Goal: Task Accomplishment & Management: Complete application form

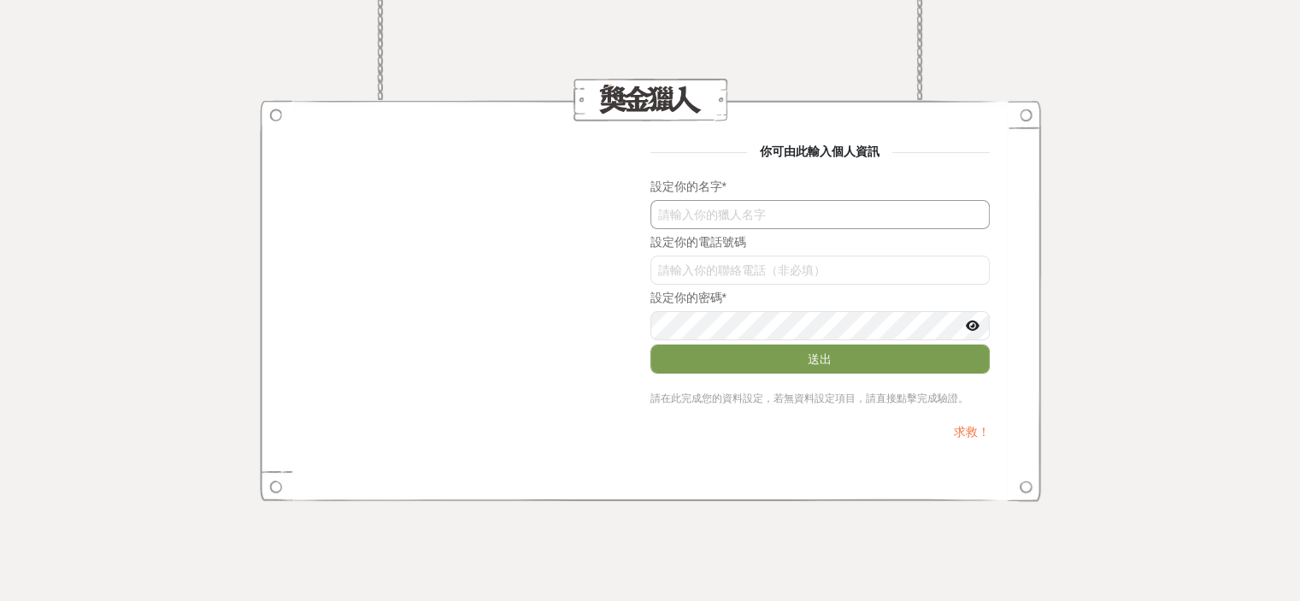
click at [790, 226] on input "text" at bounding box center [819, 214] width 339 height 29
type input "顏晟伍"
click at [777, 276] on input "c1g4aGhndHo" at bounding box center [819, 270] width 339 height 29
click at [968, 326] on icon at bounding box center [973, 326] width 14 height 12
click at [847, 363] on button "送出" at bounding box center [819, 358] width 339 height 29
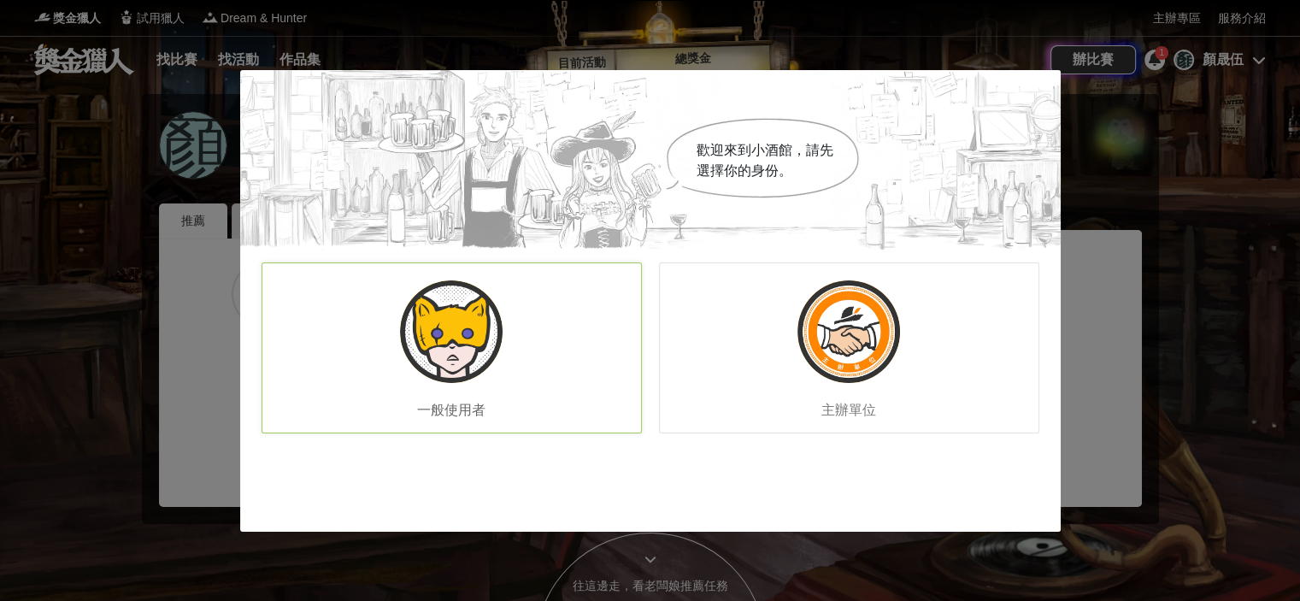
click at [482, 356] on img at bounding box center [451, 331] width 103 height 103
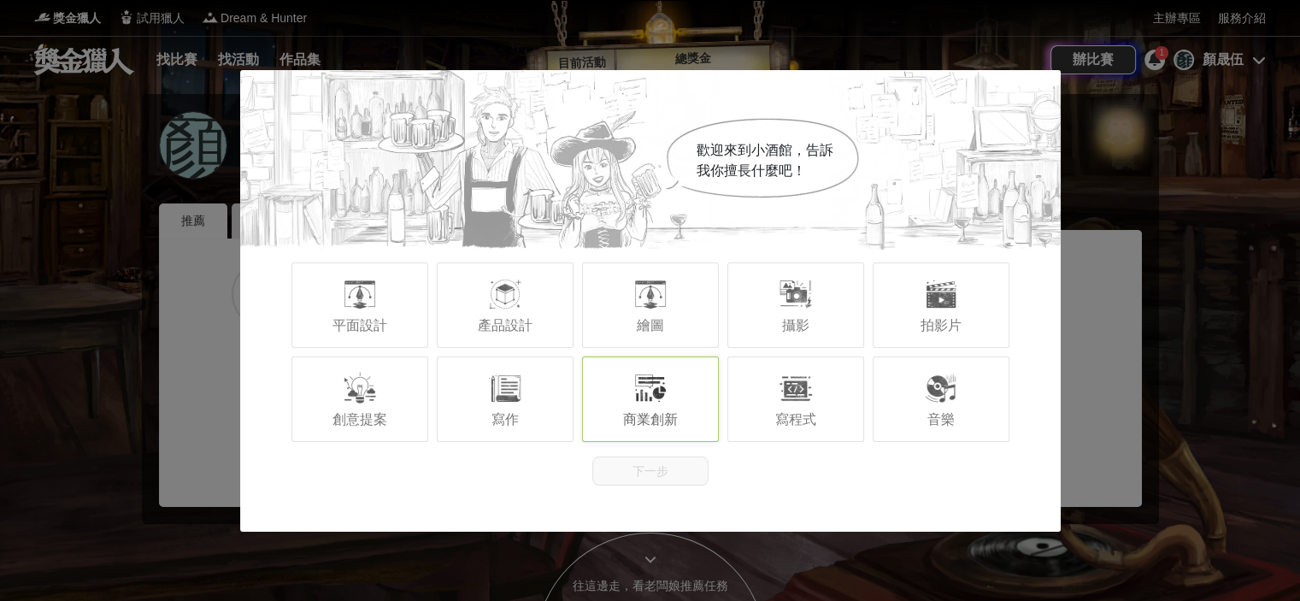
click at [608, 402] on div "商業創新" at bounding box center [650, 398] width 137 height 85
click at [556, 411] on div "寫作" at bounding box center [505, 398] width 137 height 85
click at [761, 409] on div "寫程式" at bounding box center [795, 398] width 137 height 85
click at [348, 423] on span "創意提案" at bounding box center [359, 419] width 55 height 15
click at [639, 467] on button "下一步" at bounding box center [650, 470] width 116 height 29
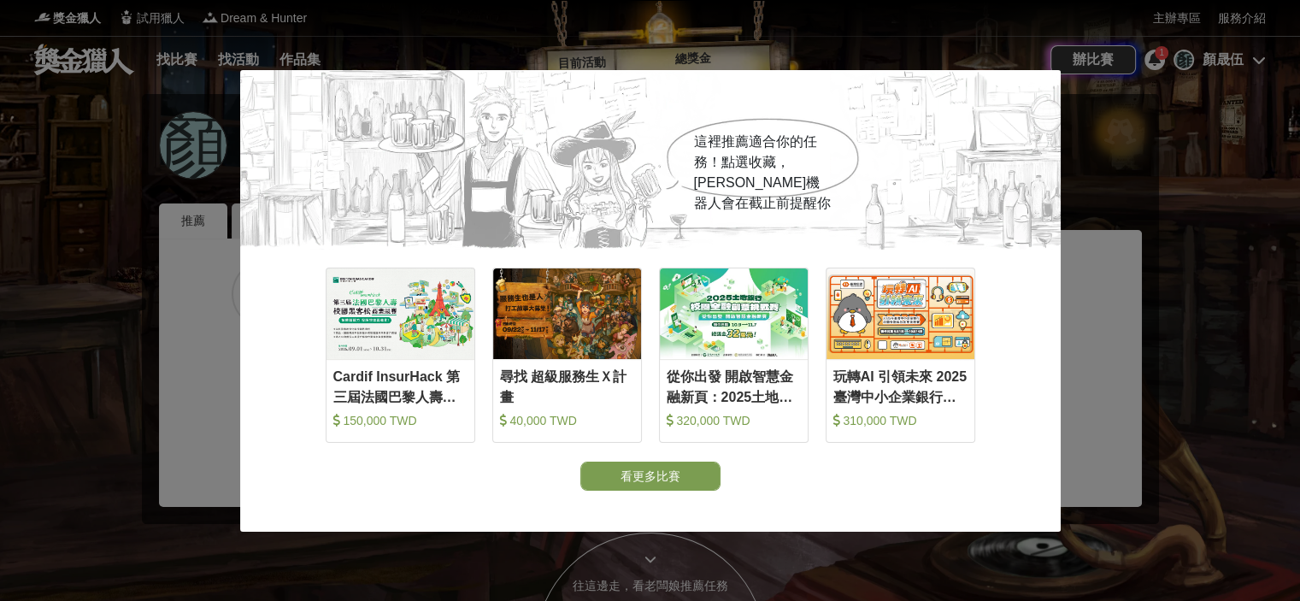
click at [1108, 385] on div "這裡推薦適合你的任務！點選收藏，吉米機器人會在截止前提醒你 收藏 Cardif InsurHack 第三屆法國巴黎人壽校園黑客松商業競賽 150,000 TW…" at bounding box center [650, 300] width 1300 height 601
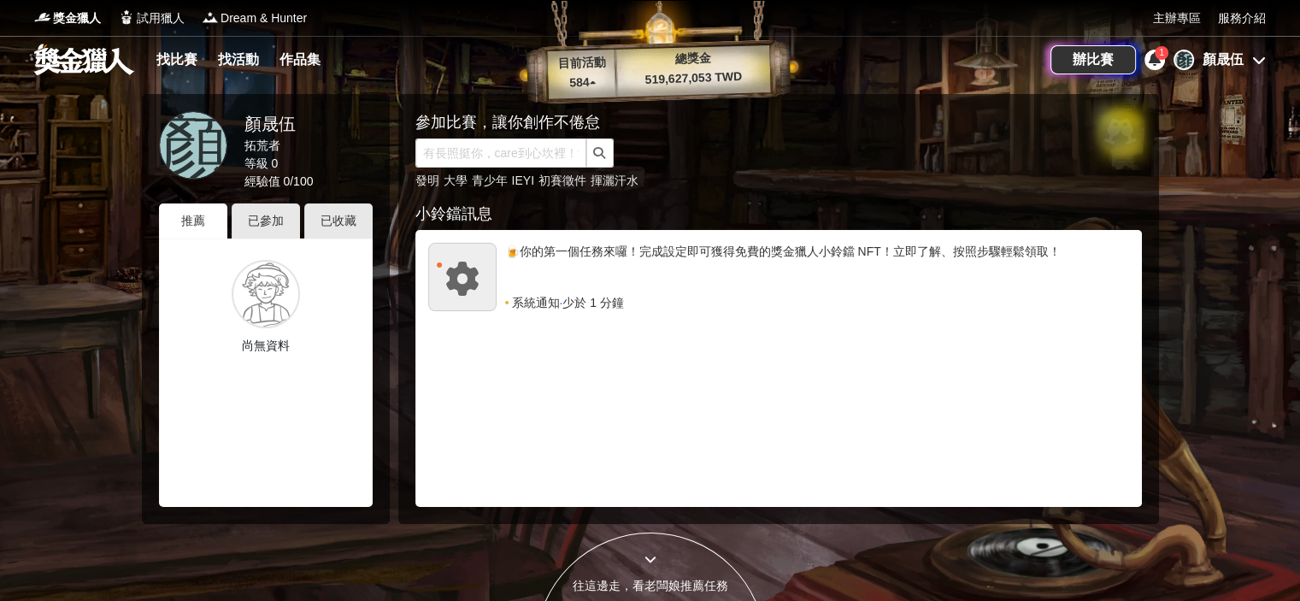
click at [1154, 59] on icon at bounding box center [1154, 59] width 12 height 14
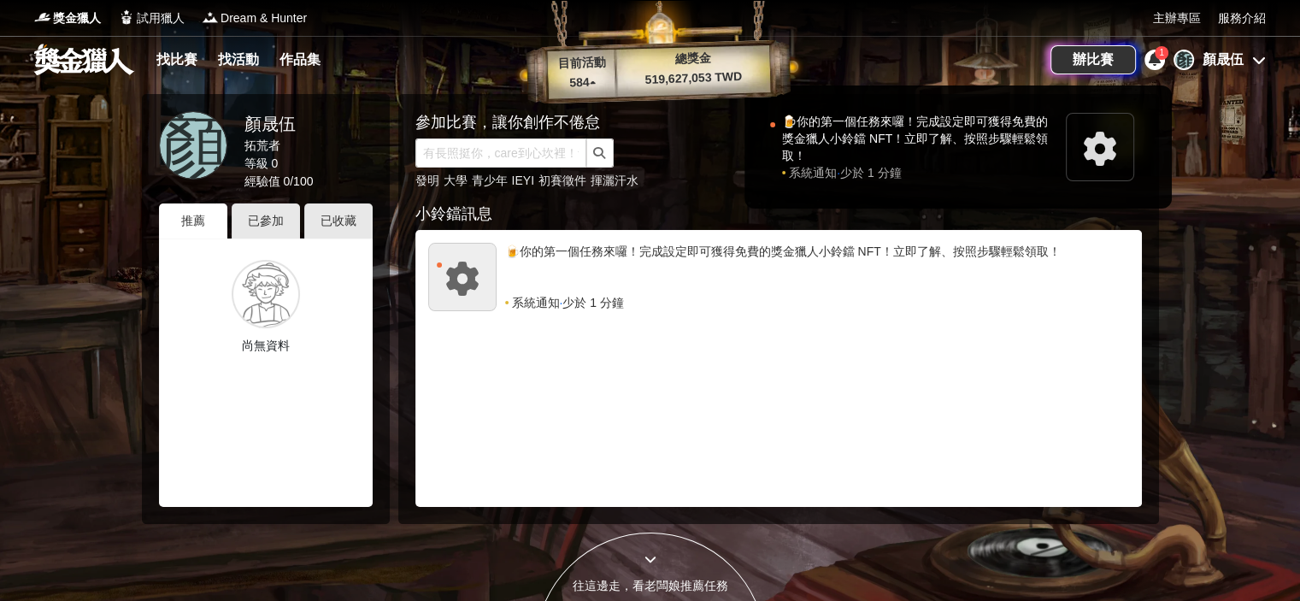
click at [1154, 59] on icon at bounding box center [1154, 59] width 12 height 14
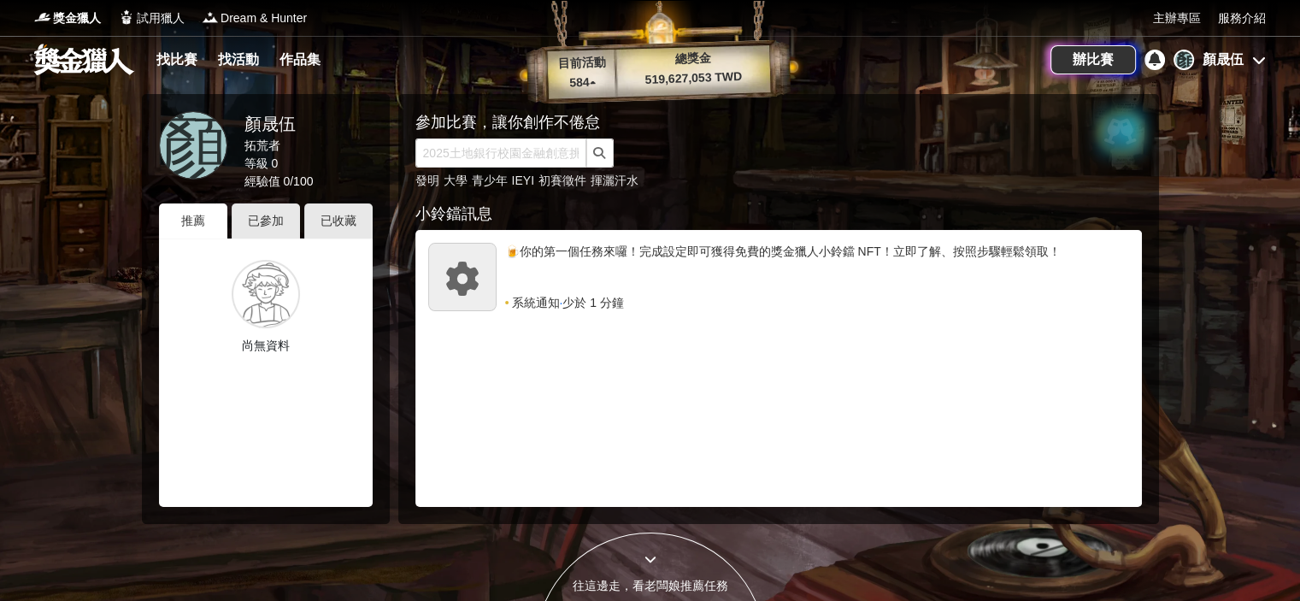
click at [1256, 62] on icon at bounding box center [1259, 60] width 14 height 14
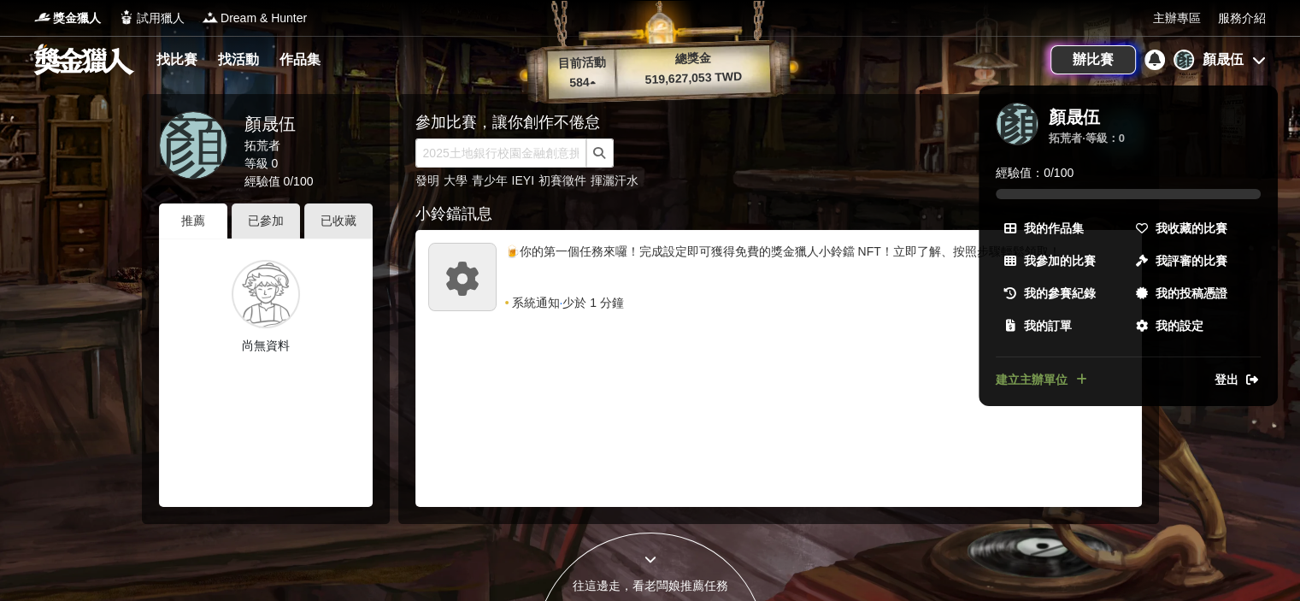
click at [1256, 62] on div at bounding box center [650, 300] width 1300 height 601
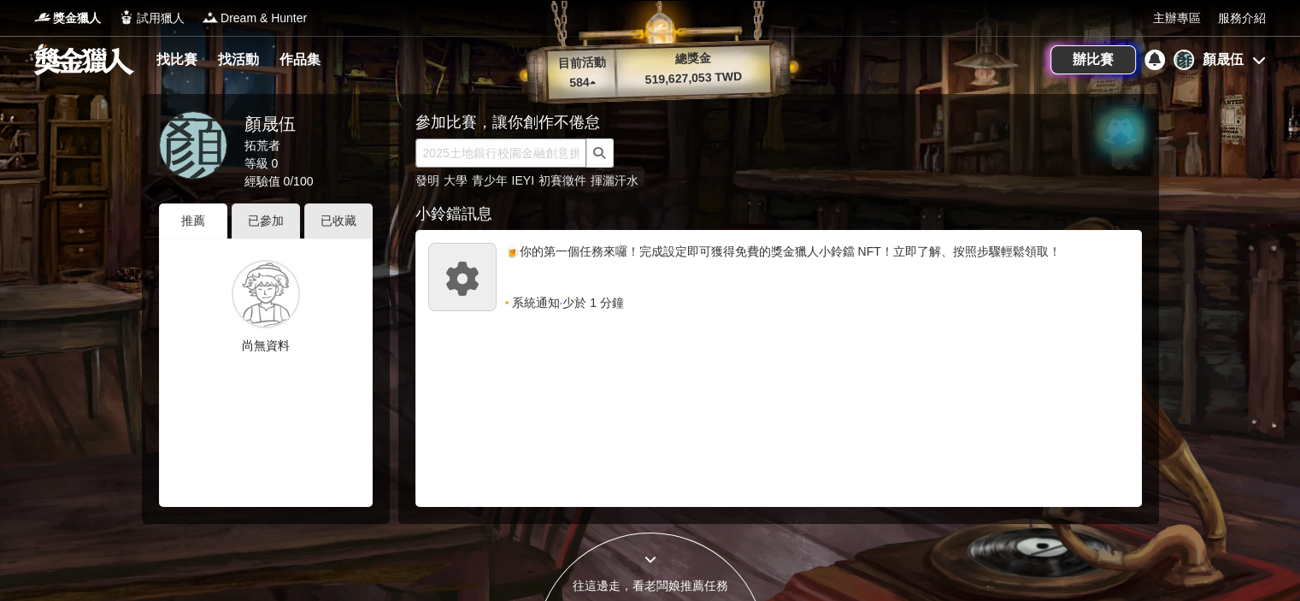
click at [502, 146] on input "text" at bounding box center [500, 152] width 171 height 29
type input "j"
type input "玩轉"
click button "submit" at bounding box center [599, 152] width 27 height 29
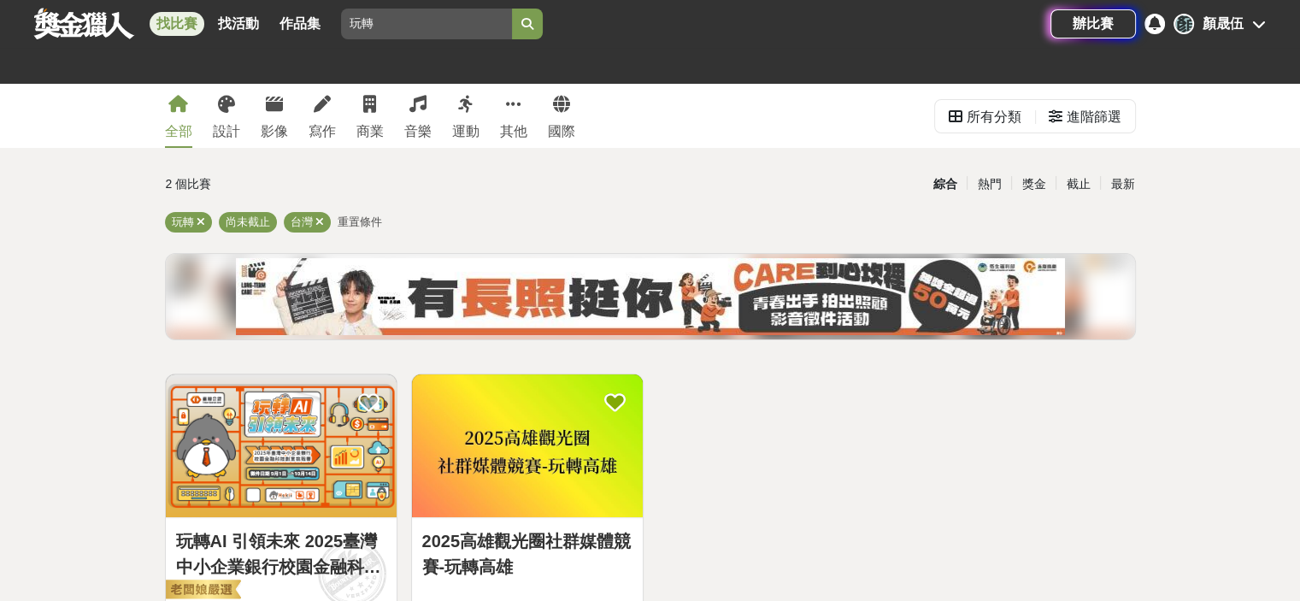
scroll to position [171, 0]
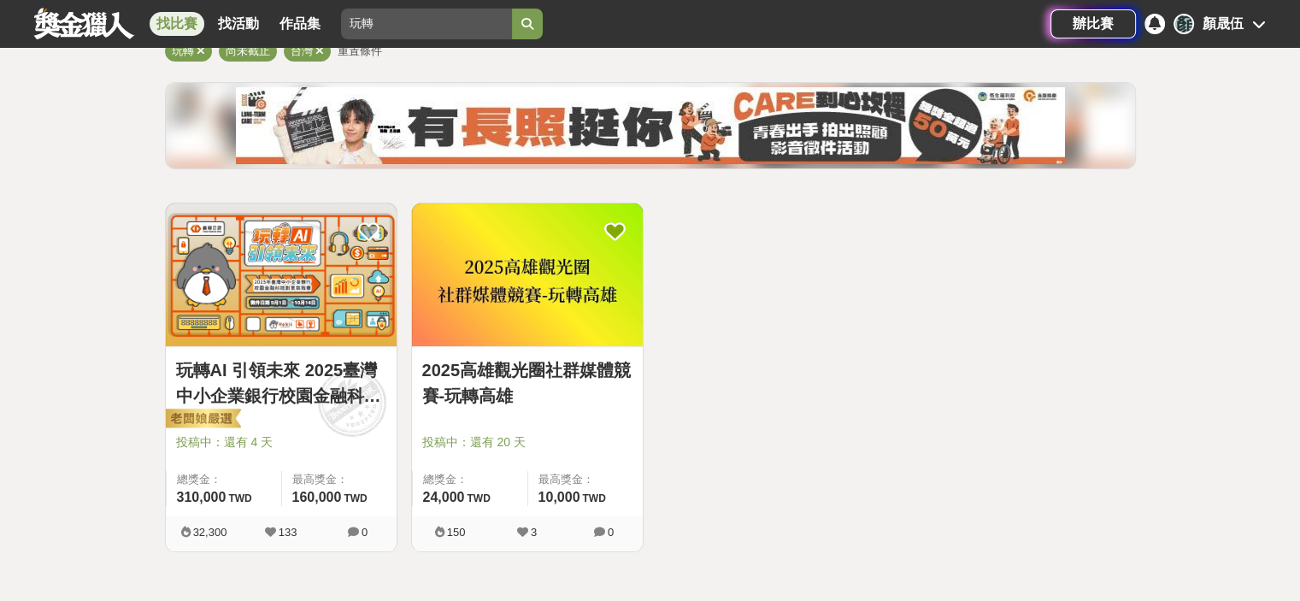
click at [303, 333] on img at bounding box center [281, 274] width 231 height 143
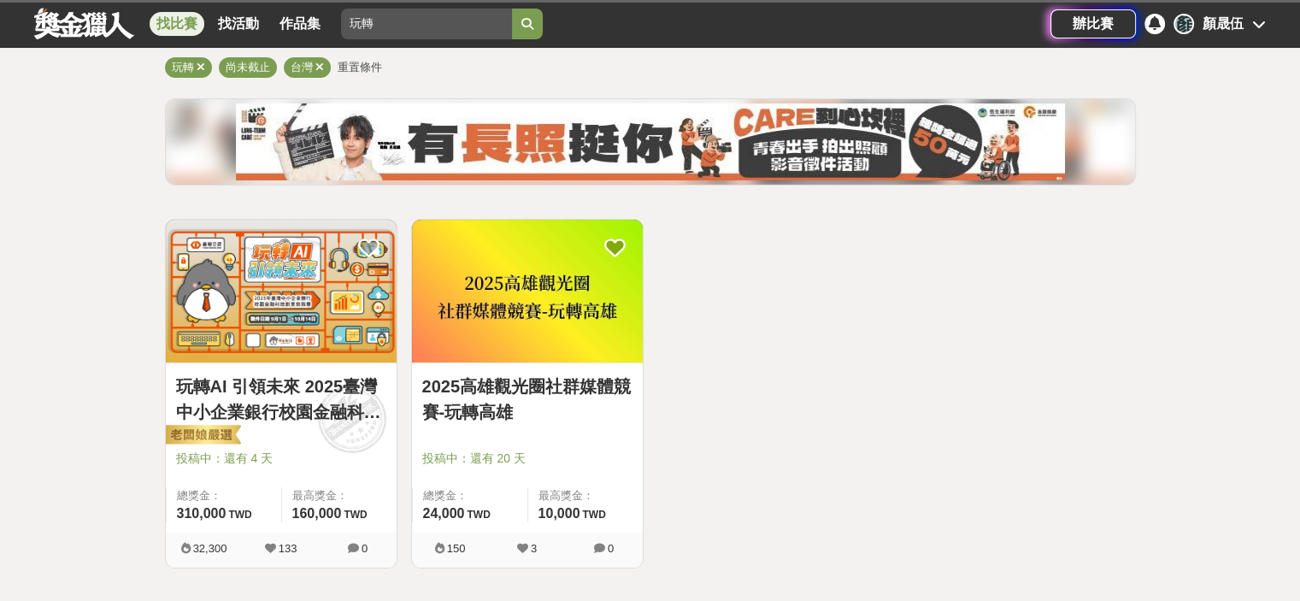
scroll to position [171, 0]
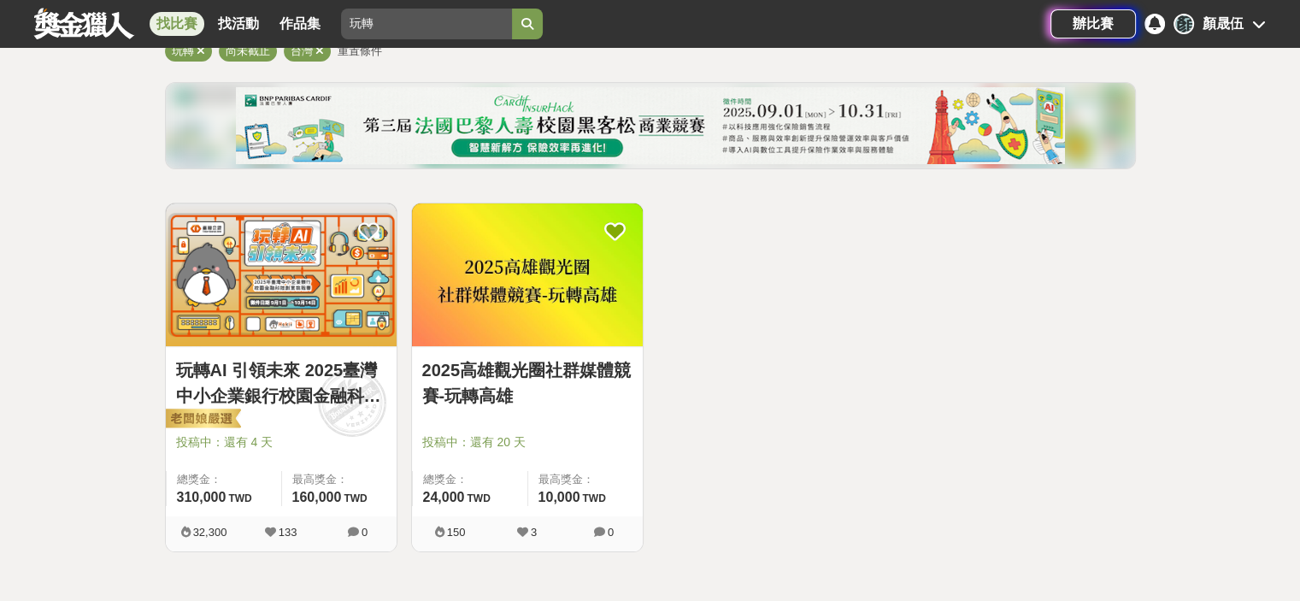
click at [300, 371] on link "玩轉AI 引領未來 2025臺灣中小企業銀行校園金融科技創意挑戰賽" at bounding box center [281, 382] width 210 height 51
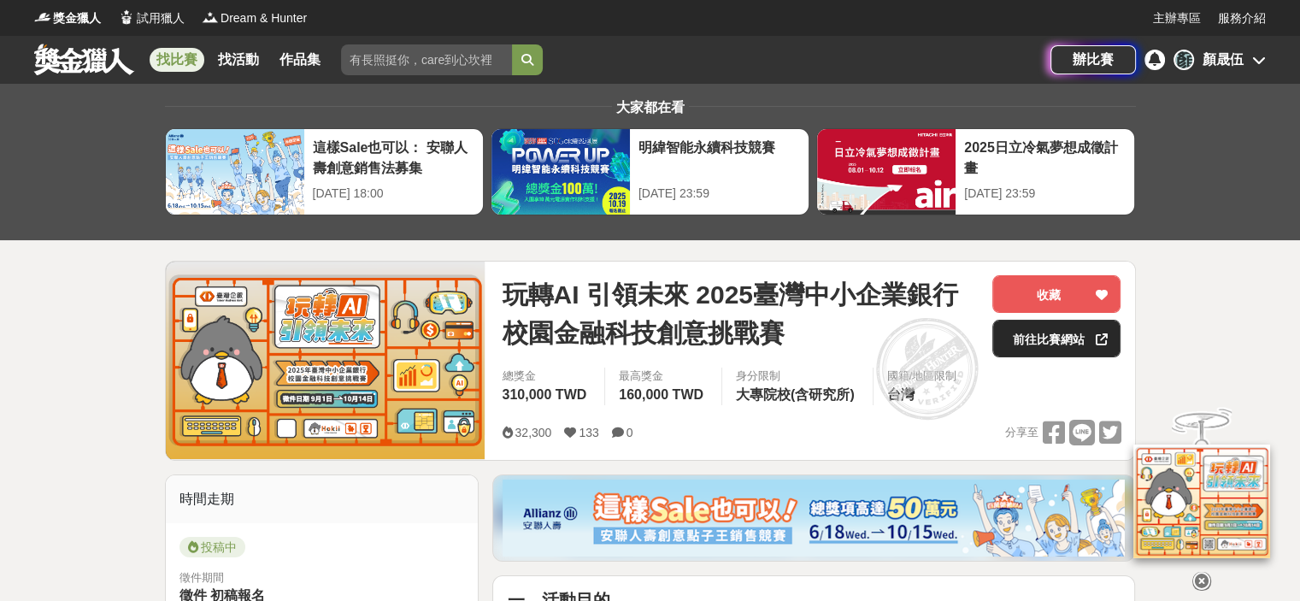
click at [1052, 334] on link "前往比賽網站" at bounding box center [1056, 339] width 128 height 38
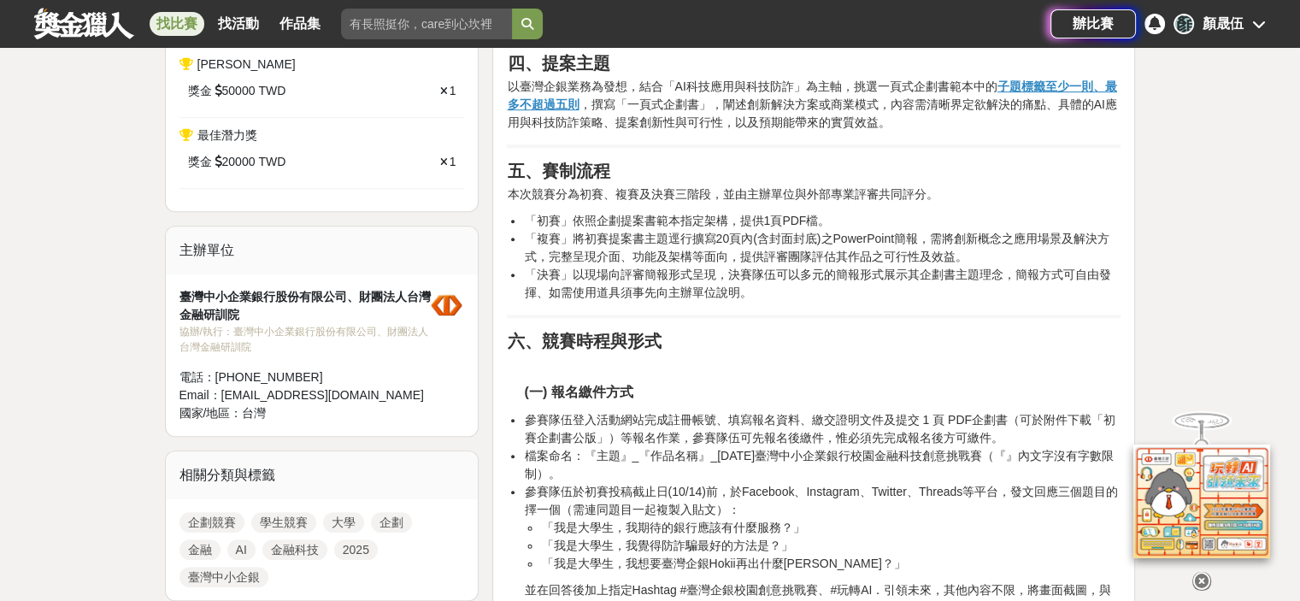
scroll to position [1025, 0]
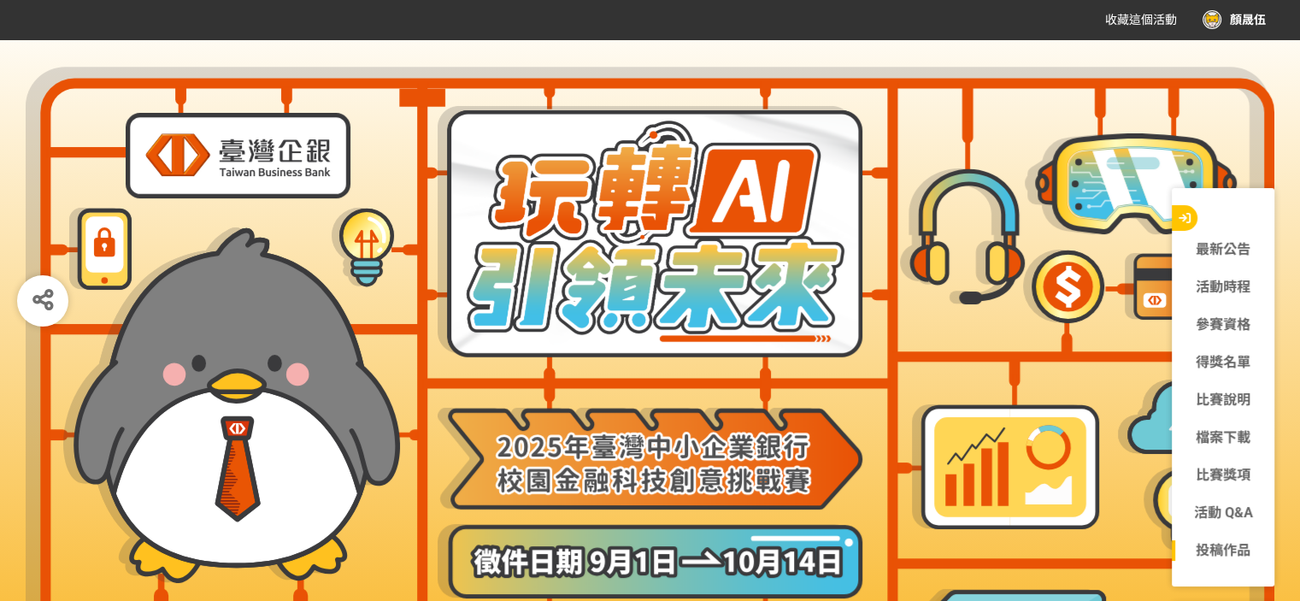
click at [1219, 546] on link "投稿作品" at bounding box center [1223, 550] width 103 height 21
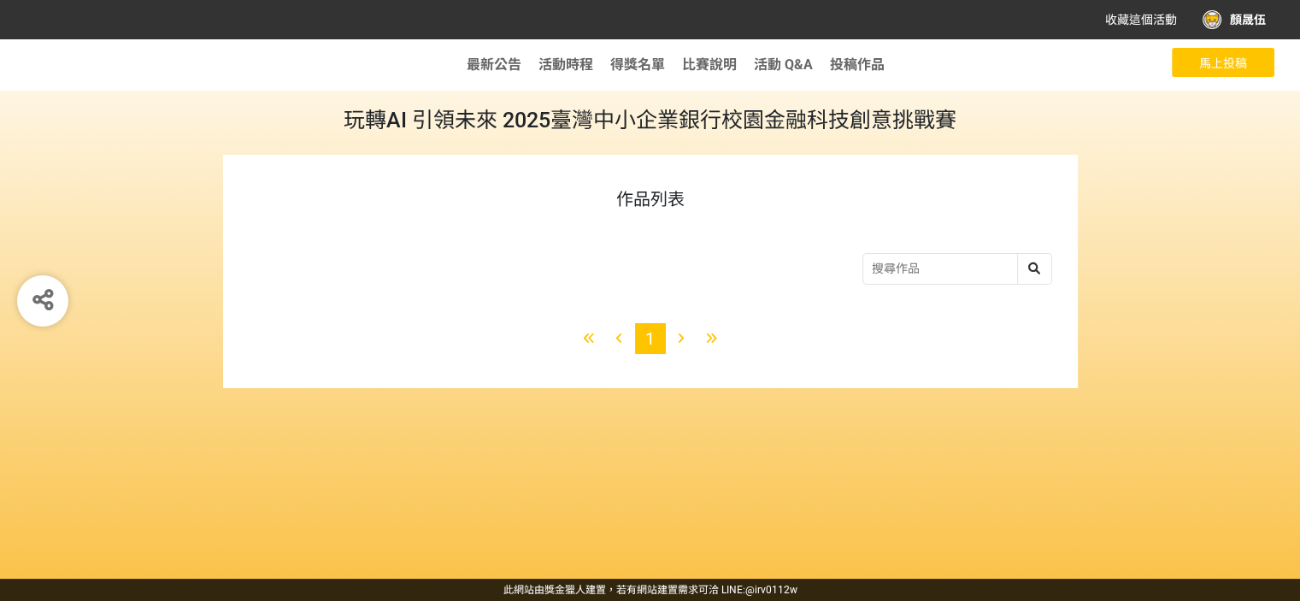
click at [1225, 69] on span "馬上投稿" at bounding box center [1223, 63] width 48 height 14
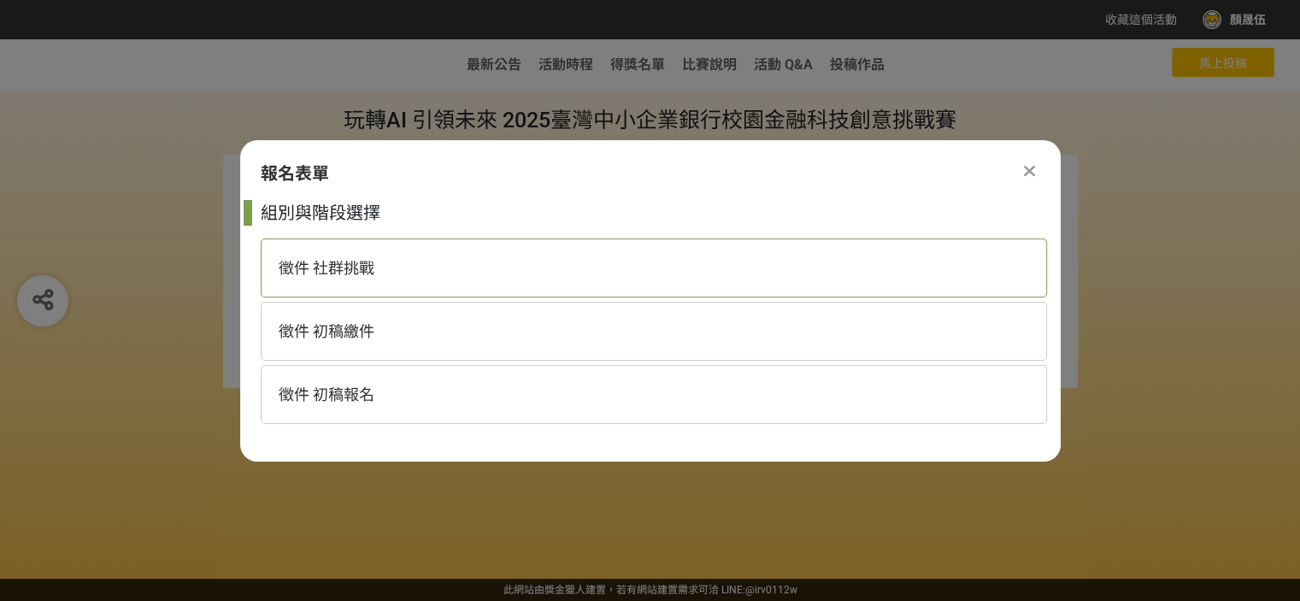
click at [554, 257] on div "徵件 社群挑戰" at bounding box center [654, 267] width 786 height 59
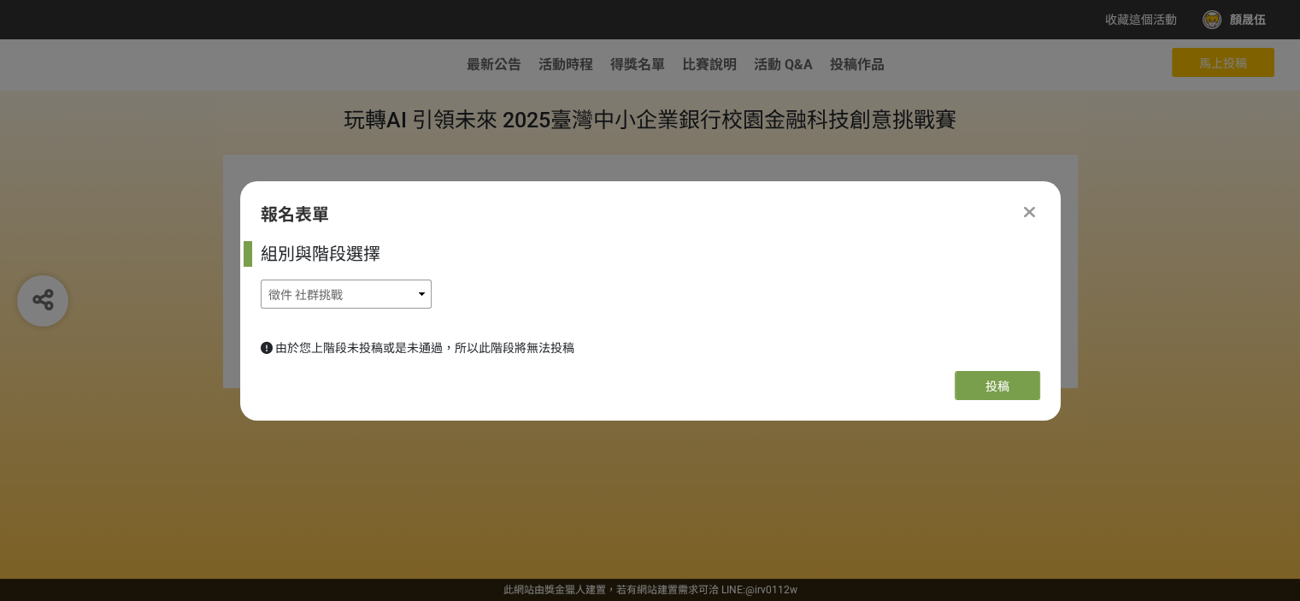
click at [424, 291] on select "徵件 社群挑戰 徵件 初稿繳件 徵件 初稿報名" at bounding box center [346, 293] width 171 height 29
click at [420, 291] on select "徵件 社群挑戰 徵件 初稿繳件 徵件 初稿報名" at bounding box center [346, 293] width 171 height 29
click at [422, 291] on select "徵件 社群挑戰 徵件 初稿繳件 徵件 初稿報名" at bounding box center [346, 293] width 171 height 29
select select "185368:185625"
click at [261, 279] on select "徵件 社群挑戰 徵件 初稿繳件 徵件 初稿報名" at bounding box center [346, 293] width 171 height 29
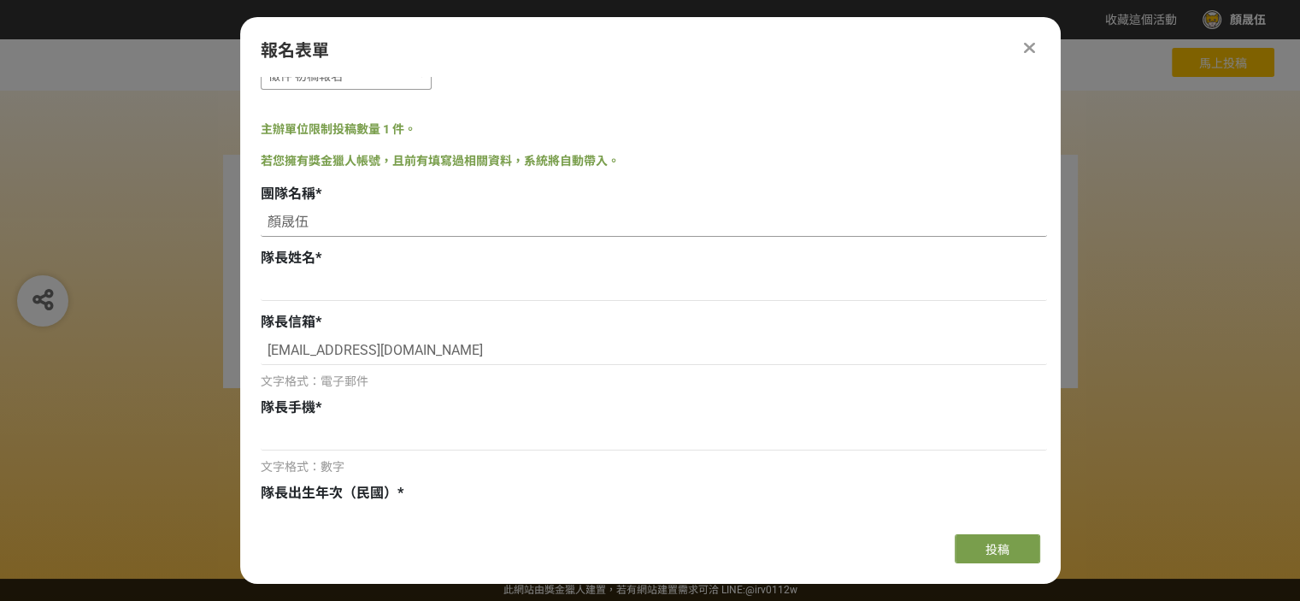
scroll to position [85, 0]
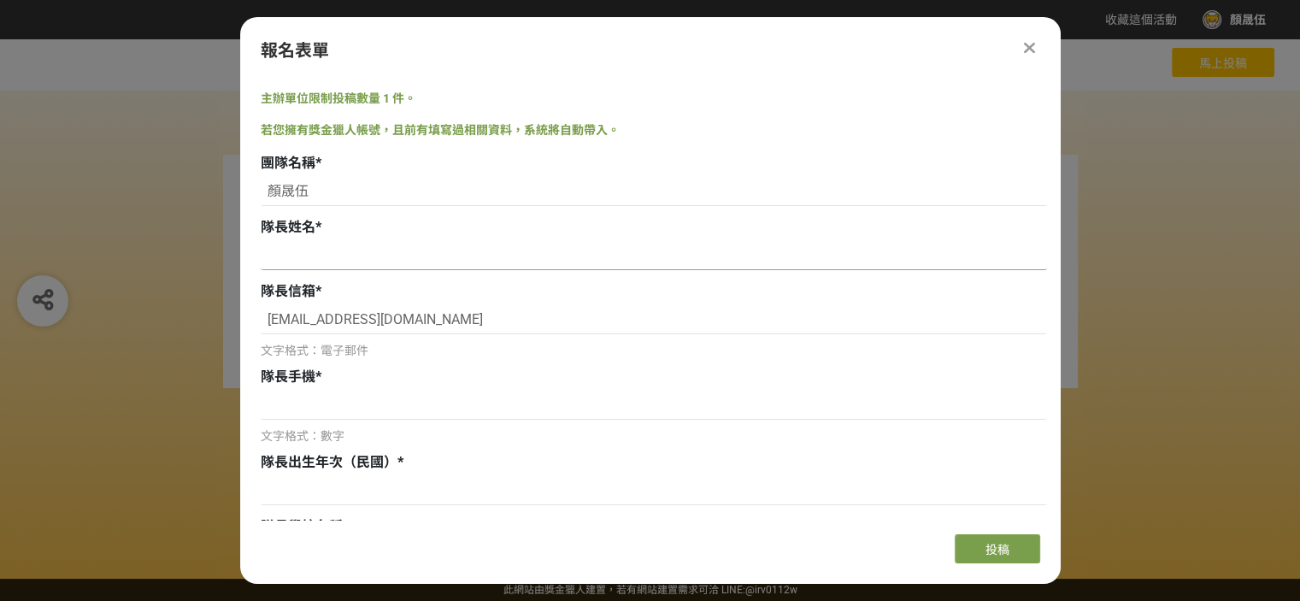
click at [345, 256] on input at bounding box center [654, 255] width 786 height 29
drag, startPoint x: 308, startPoint y: 187, endPoint x: 209, endPoint y: 187, distance: 100.0
click at [209, 187] on div "收藏這個活動 顏晟伍 此網站由獎金獵人建置，若有網站建置需求 可洽 LINE: @irv0112w 分享 Facebook Line Twitter 報名表單…" at bounding box center [650, 300] width 1300 height 601
paste input "詐看合理的騙面之詞"
type input "詐看合理的騙面之詞"
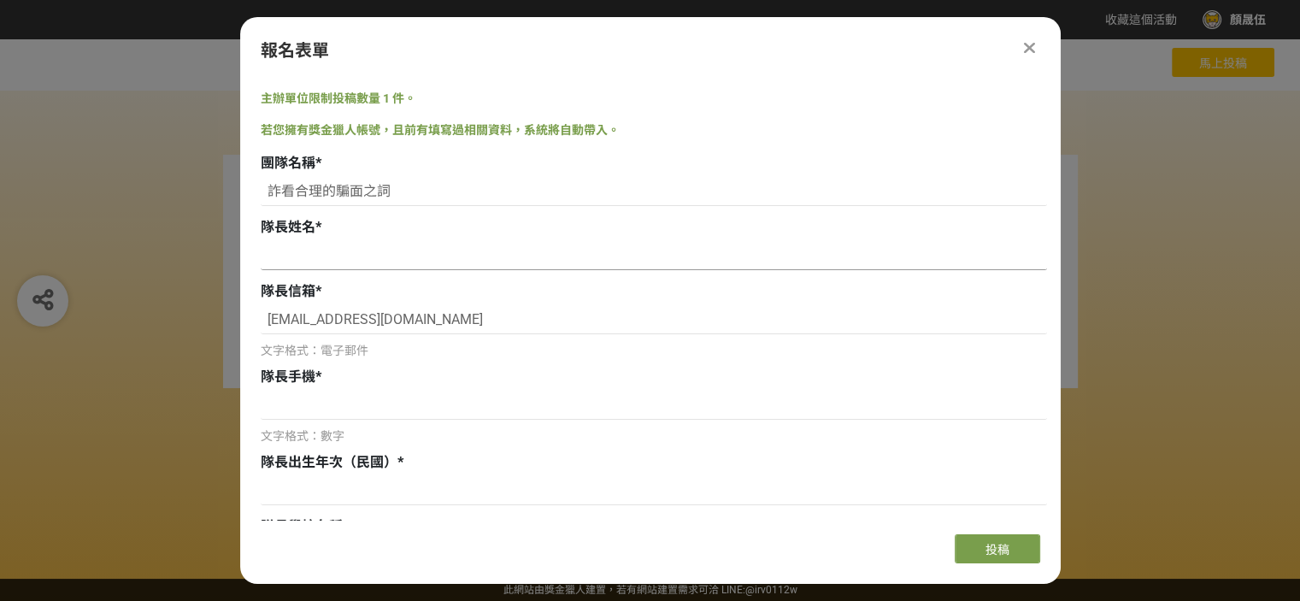
click at [314, 253] on input at bounding box center [654, 255] width 786 height 29
type input "顏晟伍"
click at [342, 411] on input at bounding box center [654, 405] width 786 height 29
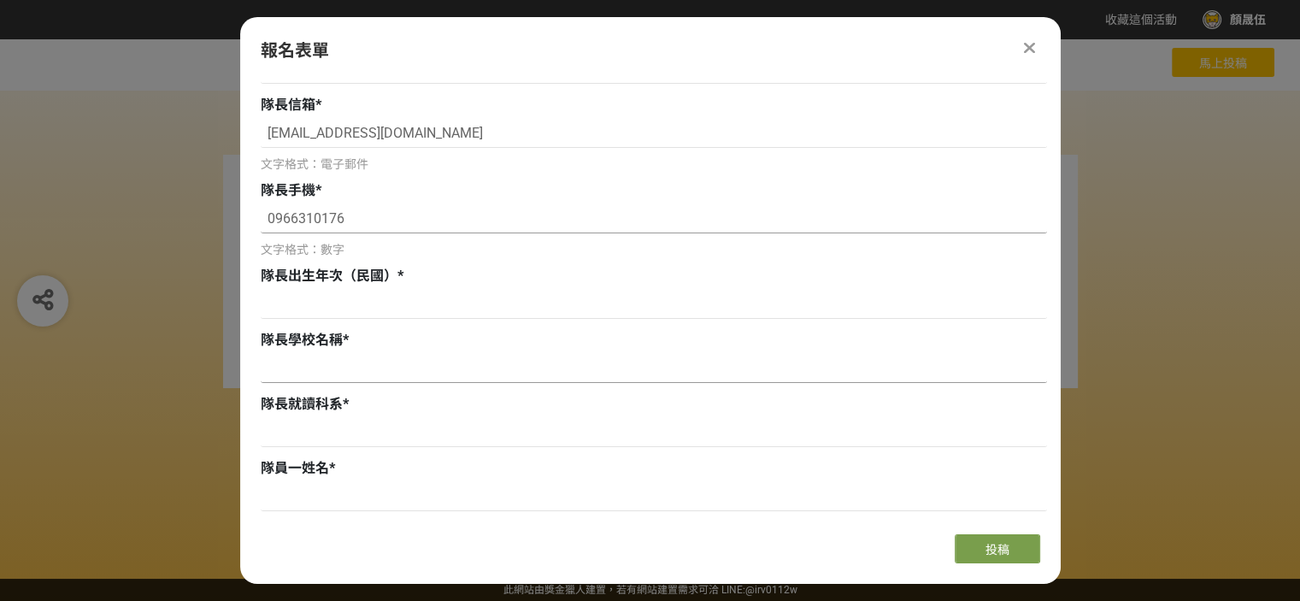
scroll to position [342, 0]
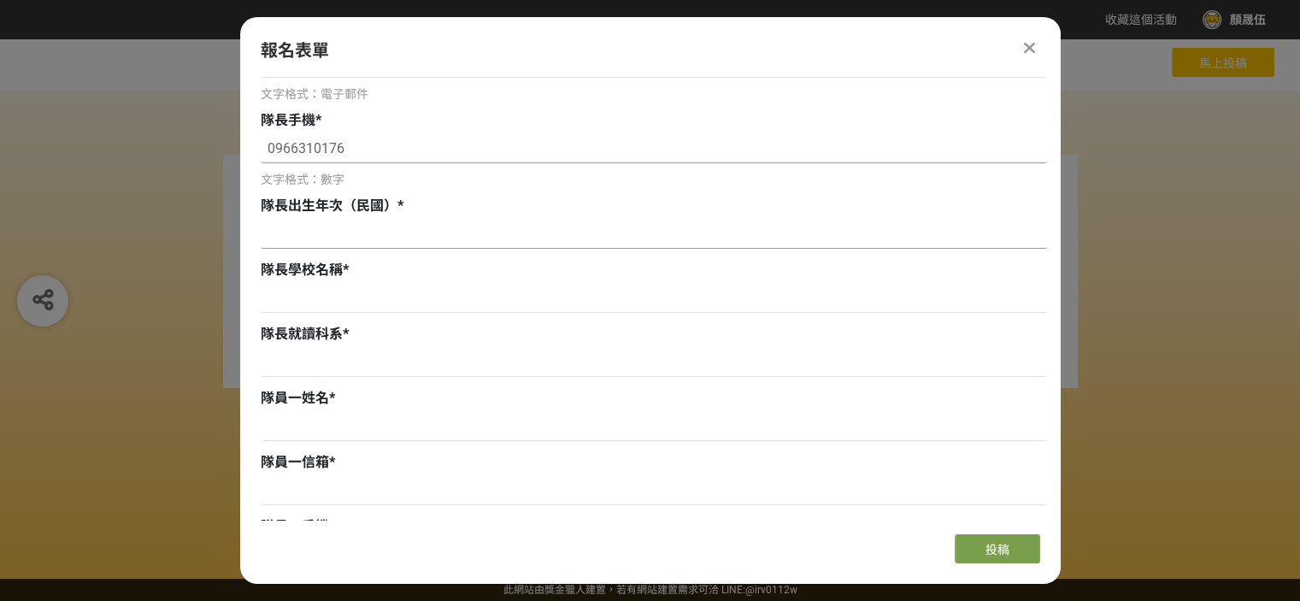
type input "0966310176"
click at [350, 234] on input at bounding box center [654, 234] width 786 height 29
type input "94"
click at [331, 298] on input at bounding box center [654, 298] width 786 height 29
type input "國立政治大學"
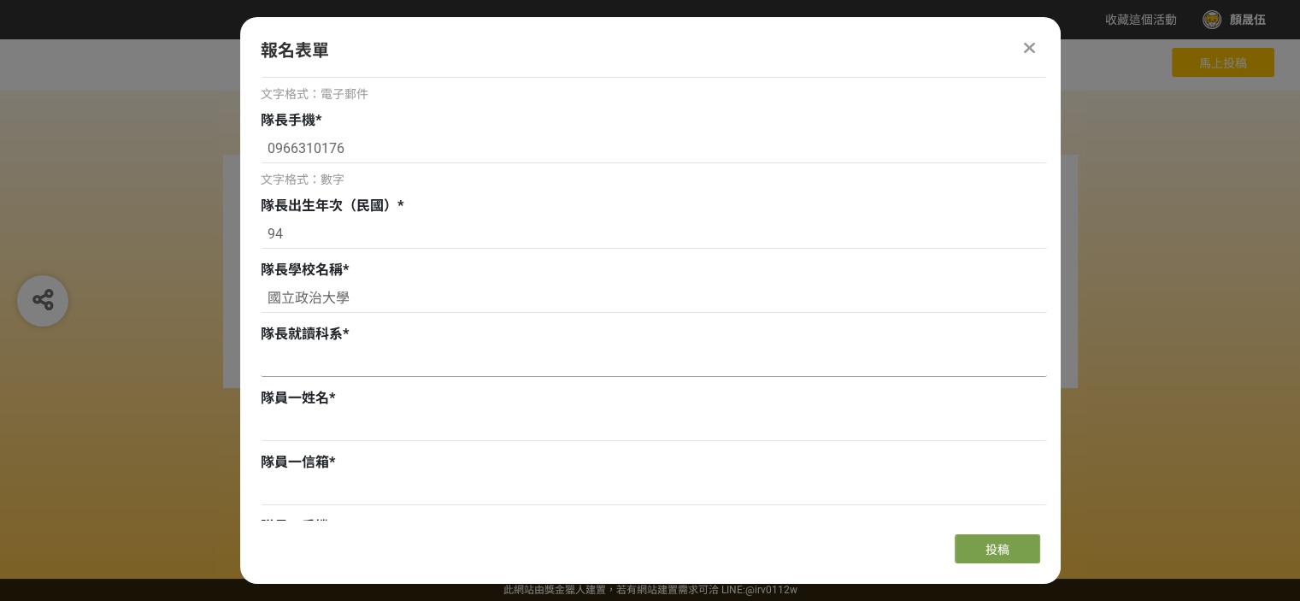
click at [312, 361] on input at bounding box center [654, 362] width 786 height 29
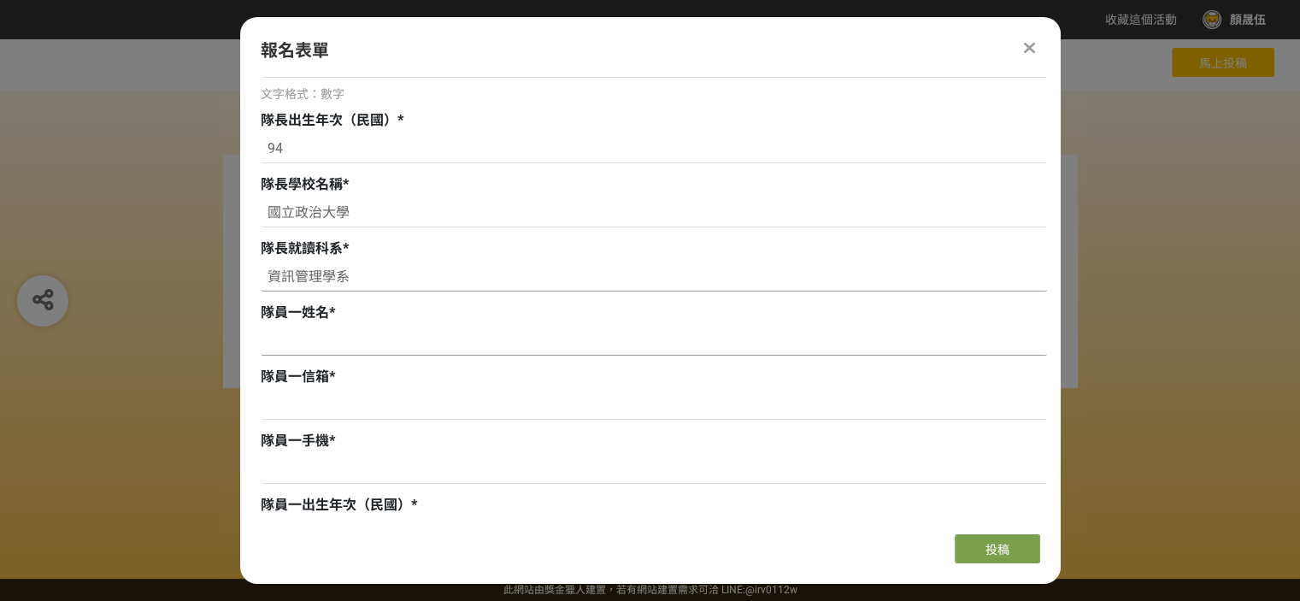
type input "資訊管理學系"
click at [321, 348] on input at bounding box center [654, 340] width 786 height 29
type input "[PERSON_NAME]"
click at [327, 404] on input at bounding box center [654, 405] width 786 height 29
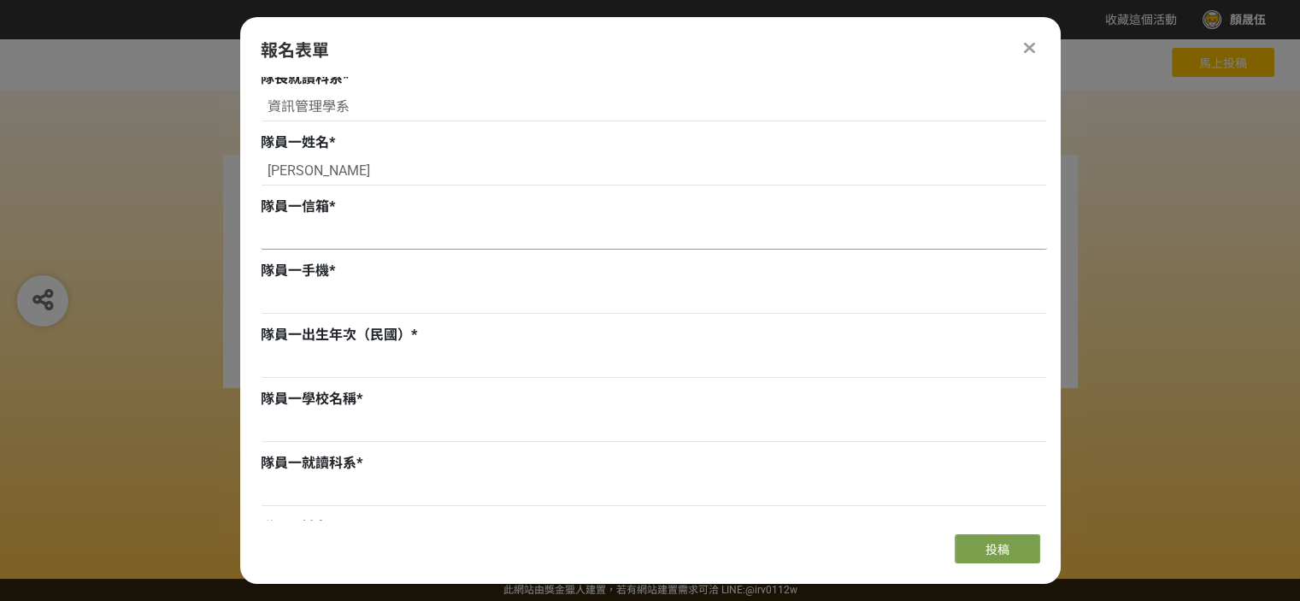
scroll to position [598, 0]
click at [579, 297] on input at bounding box center [654, 298] width 786 height 29
click at [607, 452] on div "隊員一就讀科系 *" at bounding box center [654, 462] width 786 height 21
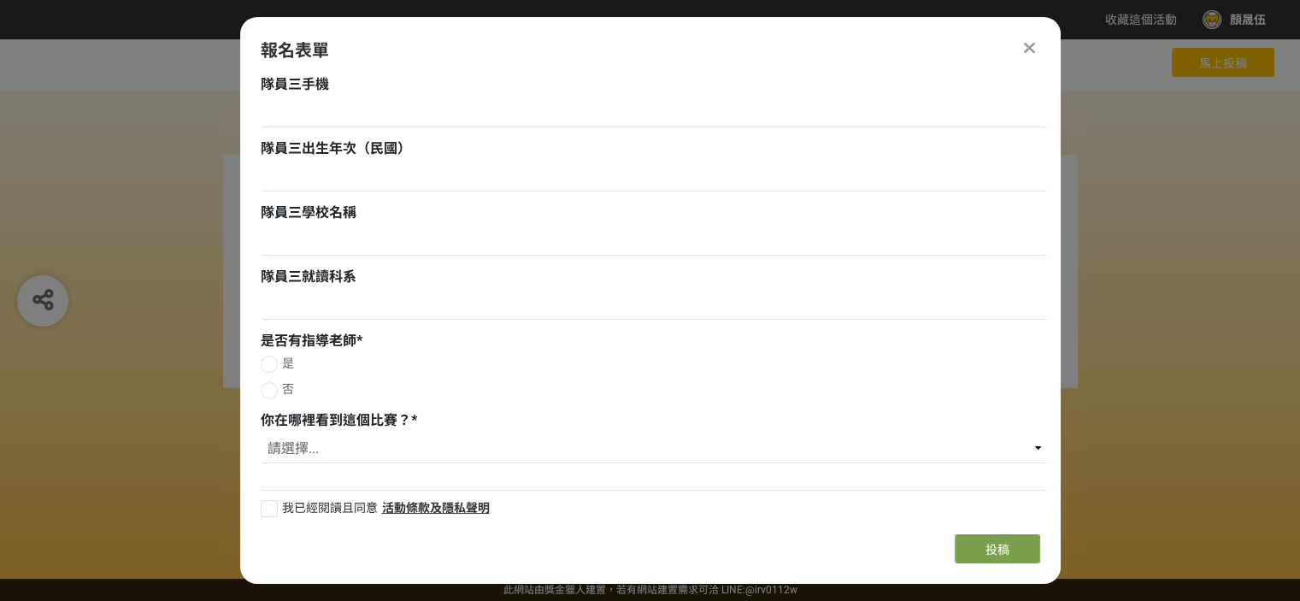
scroll to position [1562, 0]
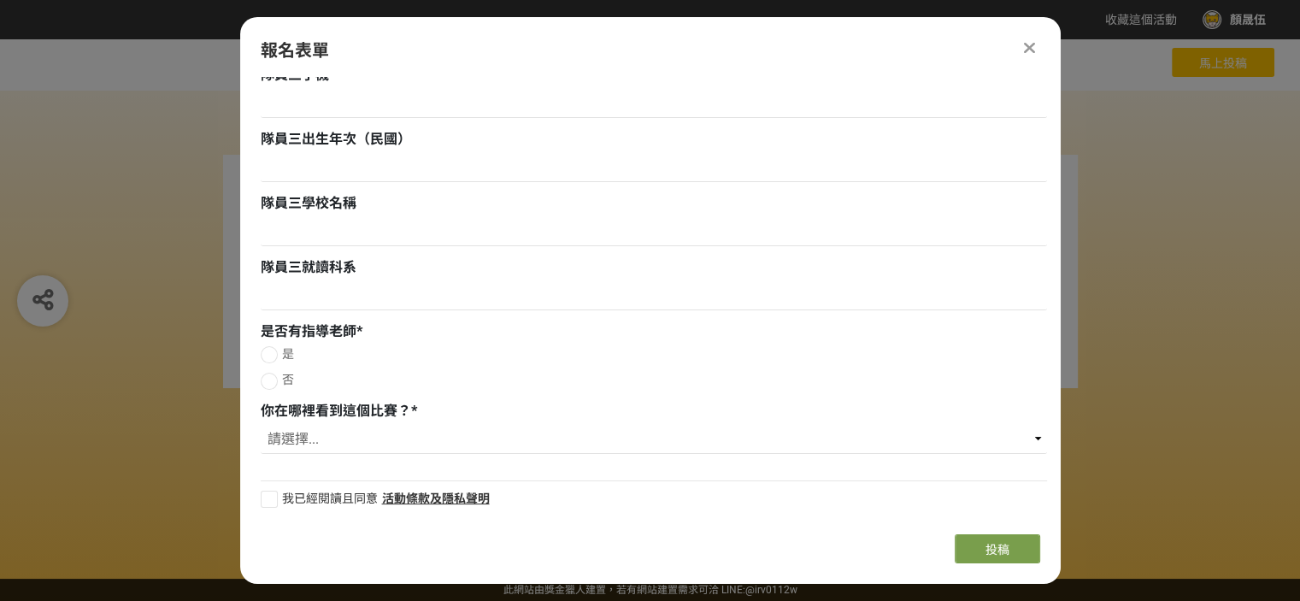
click at [270, 380] on div at bounding box center [269, 381] width 17 height 17
radio input "true"
click at [273, 502] on div at bounding box center [269, 499] width 17 height 17
checkbox input "true"
drag, startPoint x: 318, startPoint y: 454, endPoint x: 326, endPoint y: 447, distance: 10.3
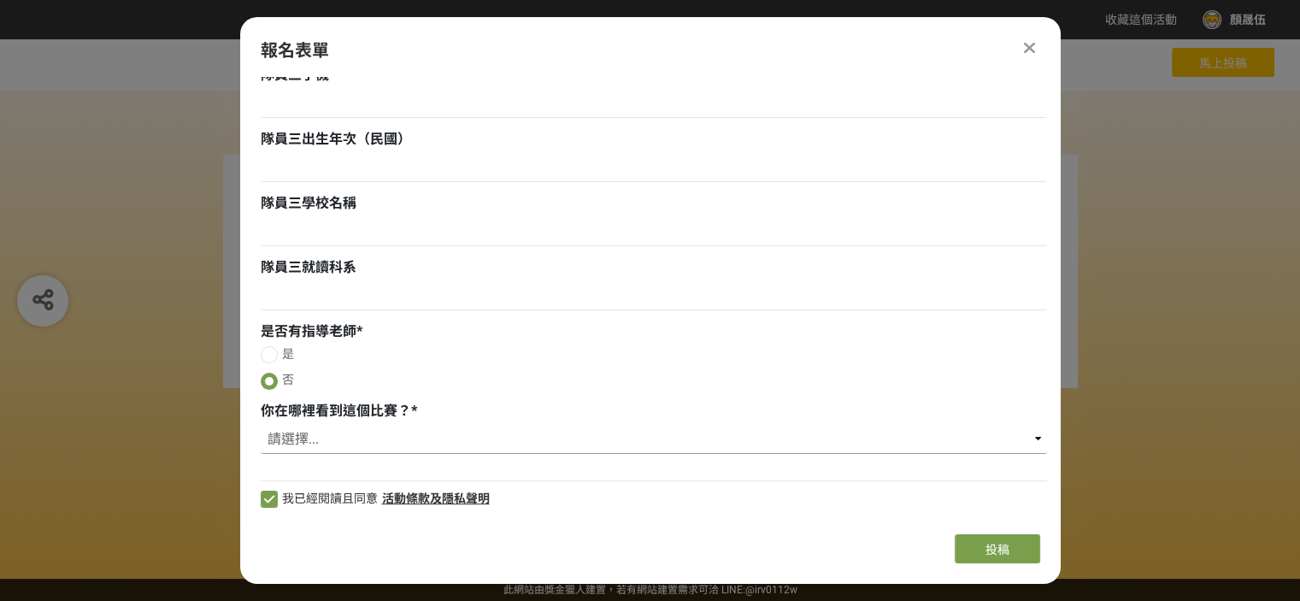
click at [319, 454] on div "請選擇... 獎金獵人網站 Facebook / Instagram 校園講座 / 老師系上推薦 電子郵件 海報 其他" at bounding box center [654, 441] width 786 height 33
click at [326, 445] on select "請選擇... 獎金獵人網站 Facebook / Instagram 校園講座 / 老師系上推薦 電子郵件 海報 其他" at bounding box center [654, 439] width 786 height 29
select select "獎金獵人網站"
click at [261, 425] on select "請選擇... 獎金獵人網站 Facebook / Instagram 校園講座 / 老師系上推薦 電子郵件 海報 其他" at bounding box center [654, 439] width 786 height 29
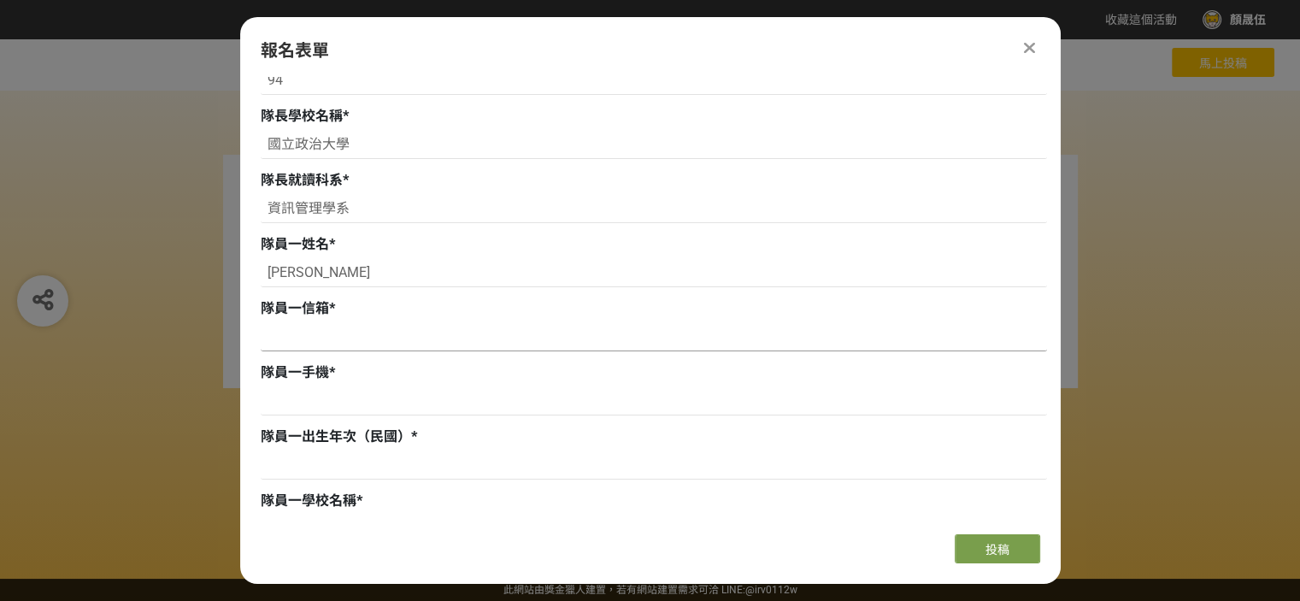
scroll to position [598, 0]
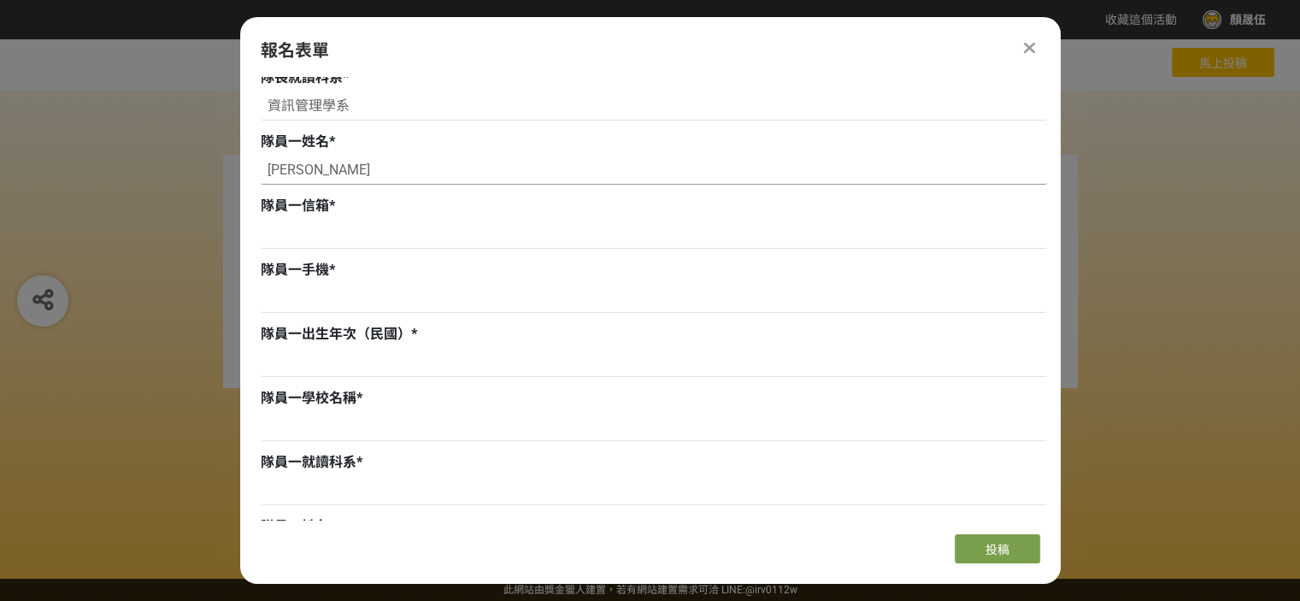
drag, startPoint x: 311, startPoint y: 173, endPoint x: 207, endPoint y: 173, distance: 104.3
click at [207, 173] on div "收藏這個活動 顏晟伍 此網站由獎金獵人建置，若有網站建置需求 可洽 LINE: @irv0112w 分享 Facebook Line Twitter 報名表單…" at bounding box center [650, 300] width 1300 height 601
paste input "[PERSON_NAME]"
type input "[PERSON_NAME]"
click at [532, 266] on div "隊員一手機 *" at bounding box center [654, 270] width 786 height 21
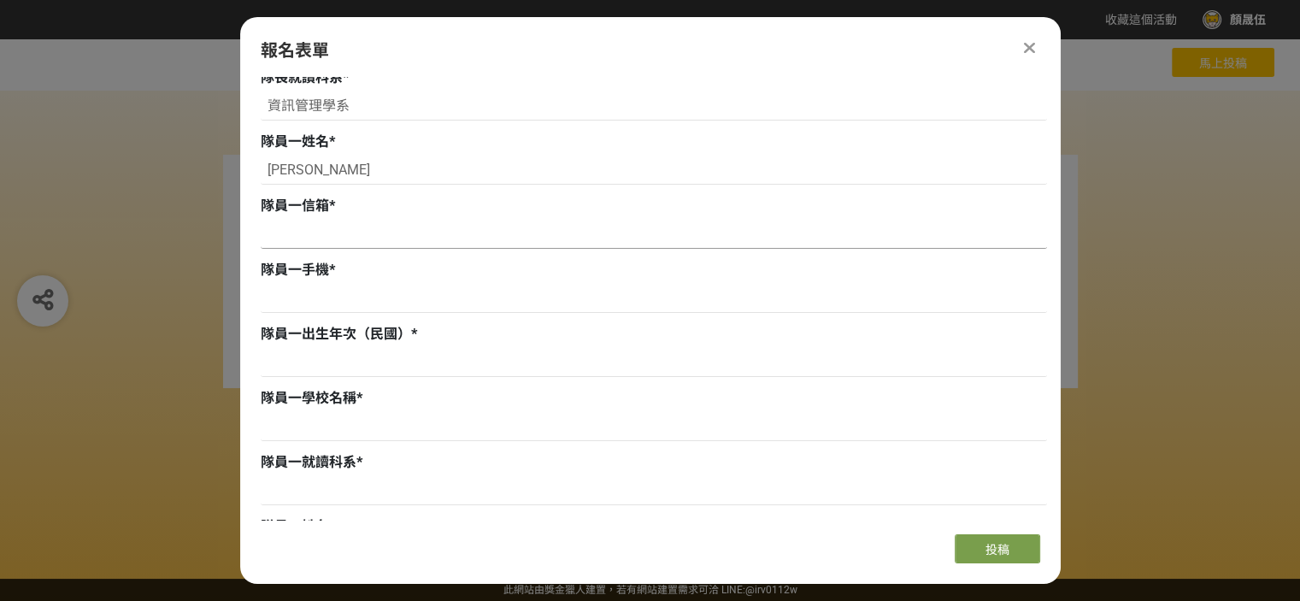
click at [339, 225] on input at bounding box center [654, 234] width 786 height 29
paste input "[EMAIL_ADDRESS][DOMAIN_NAME]"
click at [271, 237] on input "[EMAIL_ADDRESS][DOMAIN_NAME]" at bounding box center [654, 234] width 786 height 29
click at [264, 234] on input "[EMAIL_ADDRESS][DOMAIN_NAME]" at bounding box center [654, 234] width 786 height 29
type input "[EMAIL_ADDRESS][DOMAIN_NAME]"
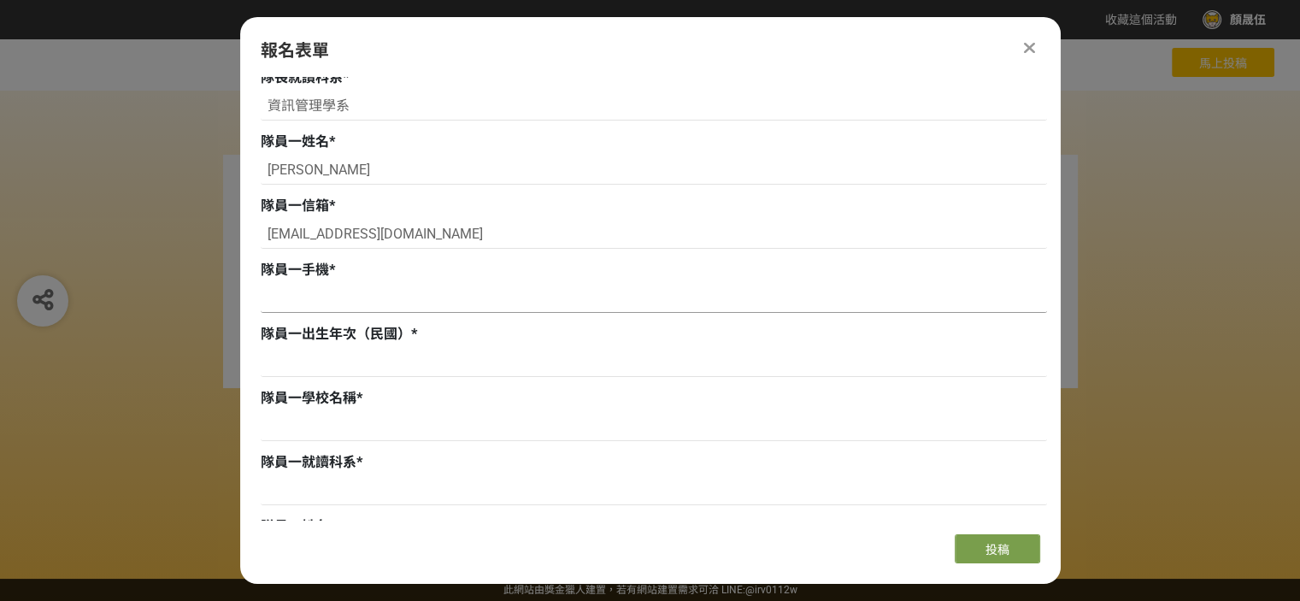
click at [297, 303] on input at bounding box center [654, 298] width 786 height 29
click at [554, 347] on div "隊員一出生年次（民國） *" at bounding box center [654, 352] width 786 height 57
click at [315, 290] on input at bounding box center [654, 298] width 786 height 29
paste input "0926218008"
type input "0926218008"
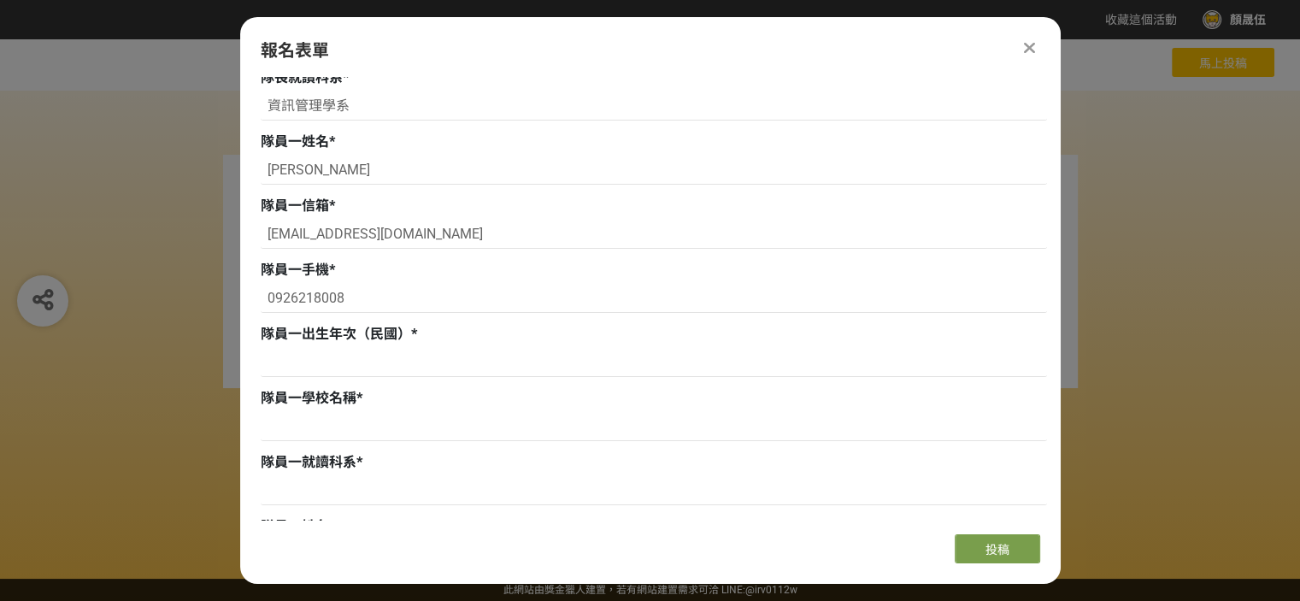
click at [554, 382] on div "團隊名稱 * 詐看合理的騙面之詞 隊長姓名 * 顏晟伍 隊長信箱 * [EMAIL_ADDRESS][DOMAIN_NAME] 文字格式：電子郵件 隊長手機 …" at bounding box center [654, 531] width 786 height 1782
click at [301, 370] on input at bounding box center [654, 362] width 786 height 29
type input "94"
click at [297, 426] on input at bounding box center [654, 426] width 786 height 29
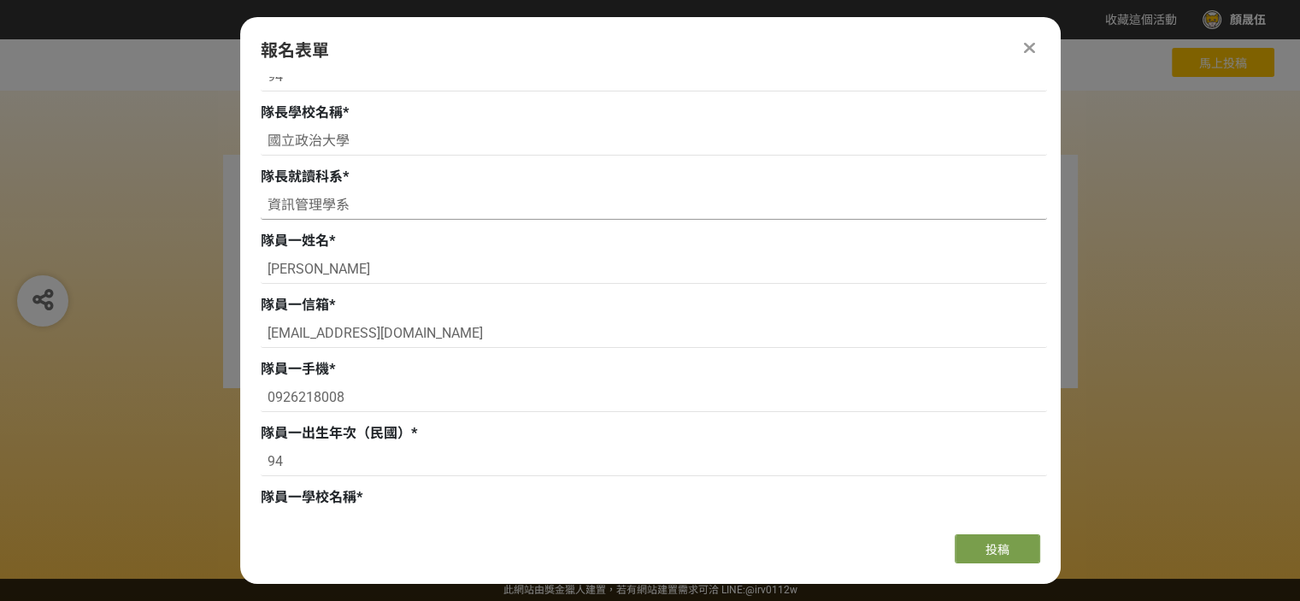
scroll to position [427, 0]
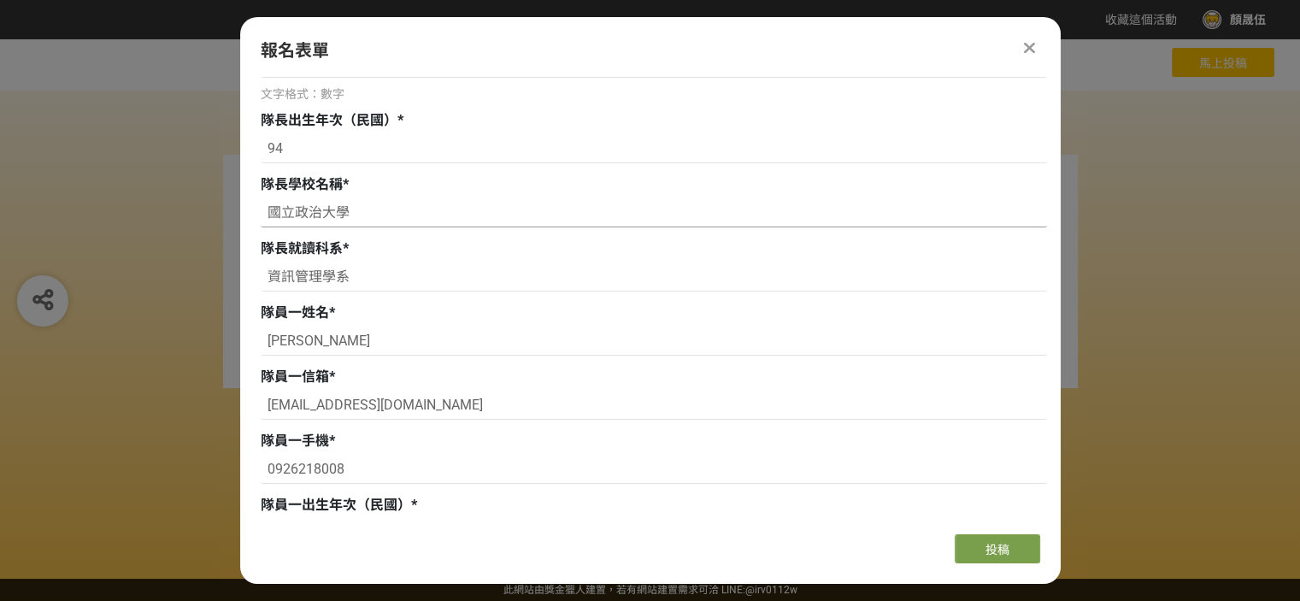
drag, startPoint x: 362, startPoint y: 204, endPoint x: 161, endPoint y: 197, distance: 201.8
click at [161, 197] on div "收藏這個活動 顏晟伍 此網站由獎金獵人建置，若有網站建置需求 可洽 LINE: @irv0112w 分享 Facebook Line Twitter 報名表單…" at bounding box center [650, 300] width 1300 height 601
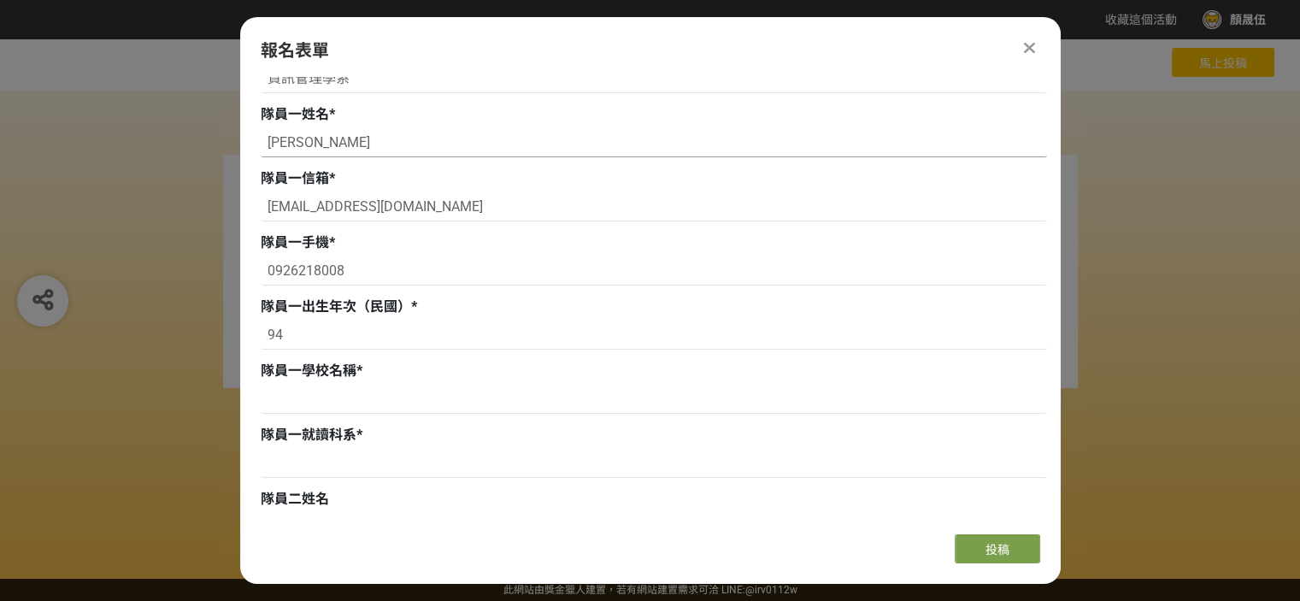
scroll to position [769, 0]
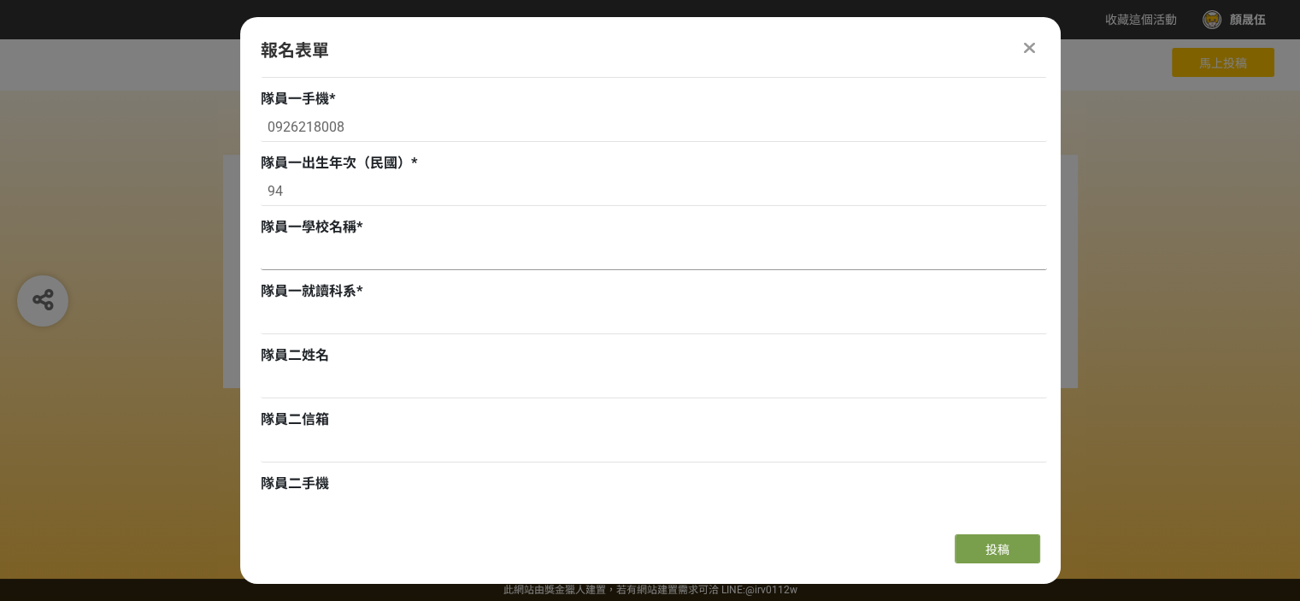
click at [323, 252] on input at bounding box center [654, 255] width 786 height 29
paste input "國立政治大學"
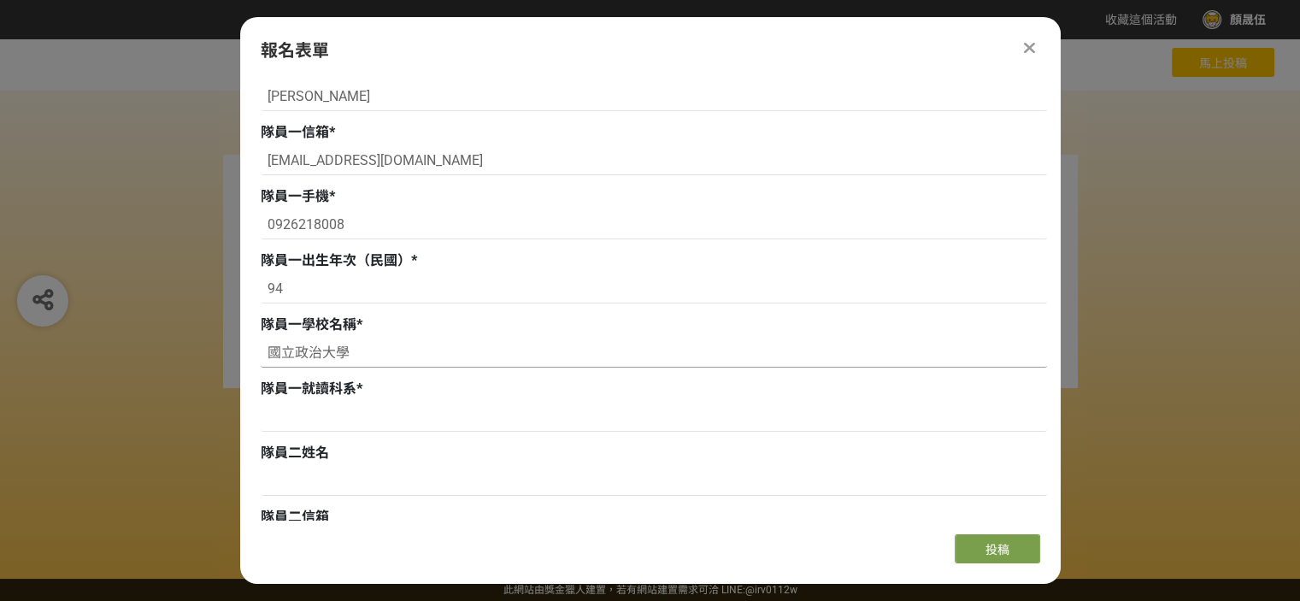
scroll to position [598, 0]
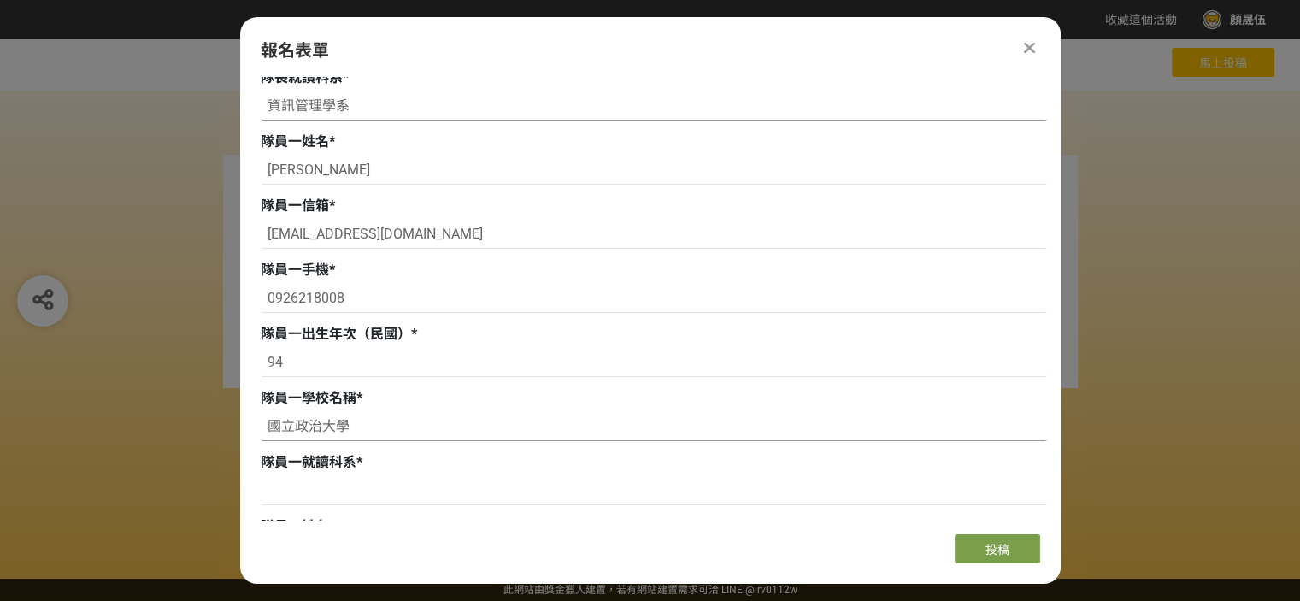
type input "國立政治大學"
drag, startPoint x: 346, startPoint y: 103, endPoint x: 145, endPoint y: 95, distance: 201.0
click at [145, 95] on div "收藏這個活動 顏晟伍 此網站由獎金獵人建置，若有網站建置需求 可洽 LINE: @irv0112w 分享 Facebook Line Twitter 報名表單…" at bounding box center [650, 300] width 1300 height 601
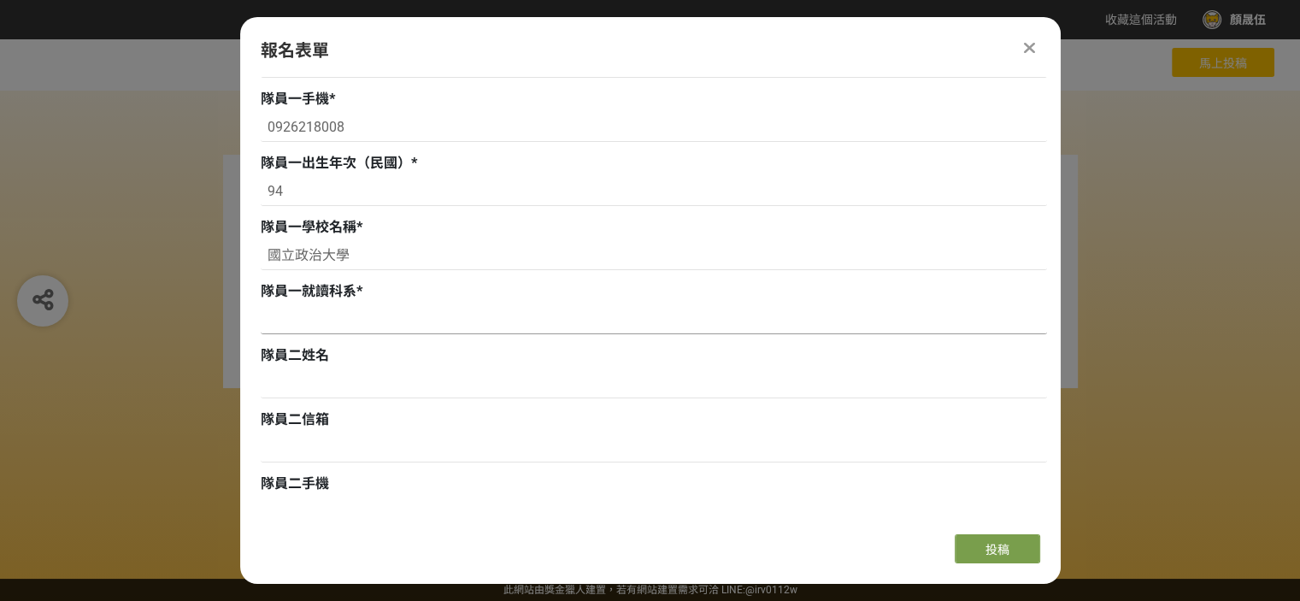
click at [301, 320] on input at bounding box center [654, 319] width 786 height 29
paste input "資訊管理學系"
type input "資訊管理學系"
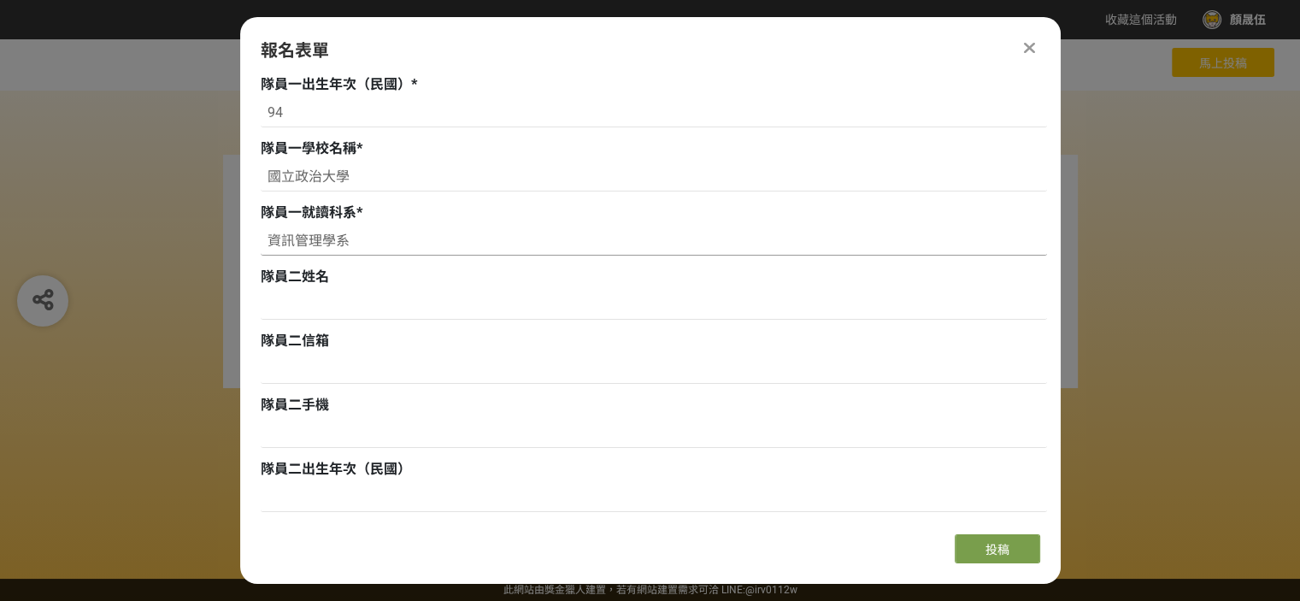
scroll to position [855, 0]
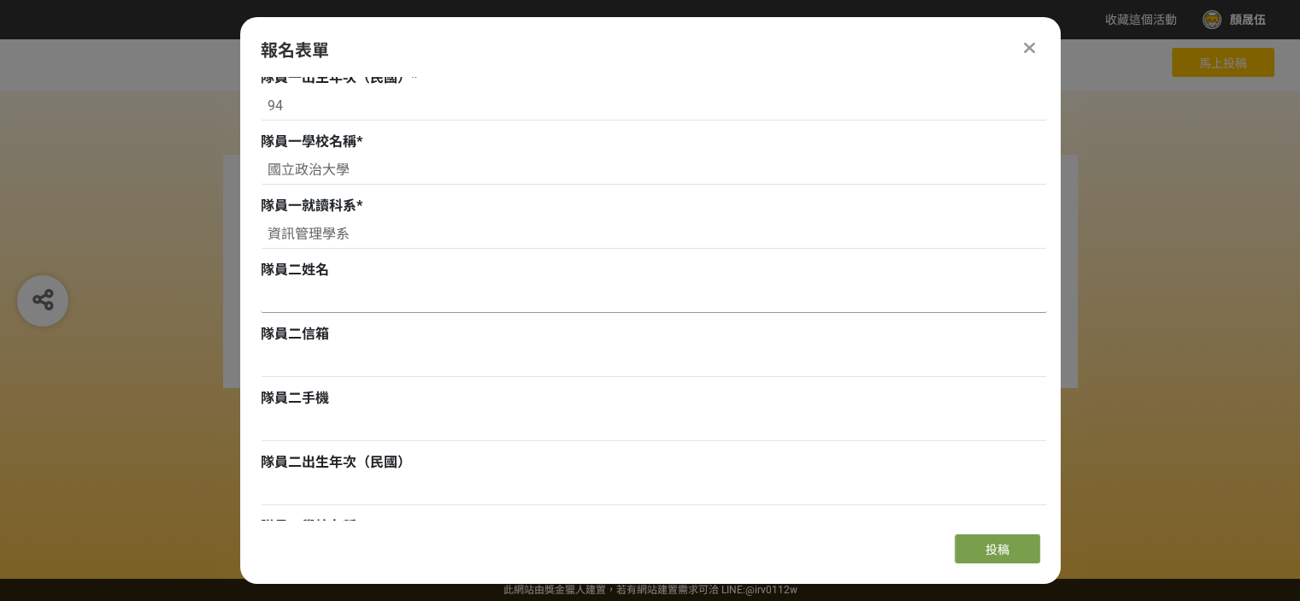
click at [332, 290] on input at bounding box center [654, 298] width 786 height 29
paste input "[PERSON_NAME]"
type input "[PERSON_NAME]"
click at [528, 331] on div "隊員二信箱" at bounding box center [654, 334] width 786 height 21
click at [311, 368] on input at bounding box center [654, 362] width 786 height 29
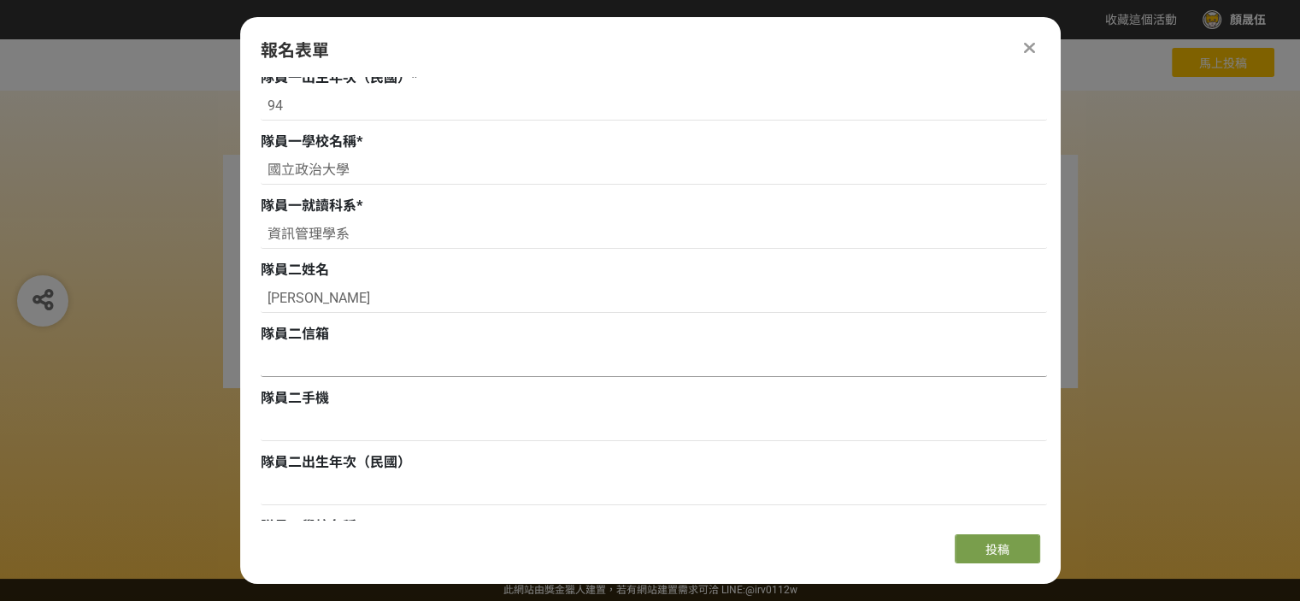
paste input "[EMAIL_ADDRESS][DOMAIN_NAME]"
type input "[EMAIL_ADDRESS][DOMAIN_NAME]"
drag, startPoint x: 560, startPoint y: 355, endPoint x: 549, endPoint y: 356, distance: 10.4
click at [560, 355] on input "[EMAIL_ADDRESS][DOMAIN_NAME]" at bounding box center [654, 362] width 786 height 29
click at [356, 420] on input at bounding box center [654, 426] width 786 height 29
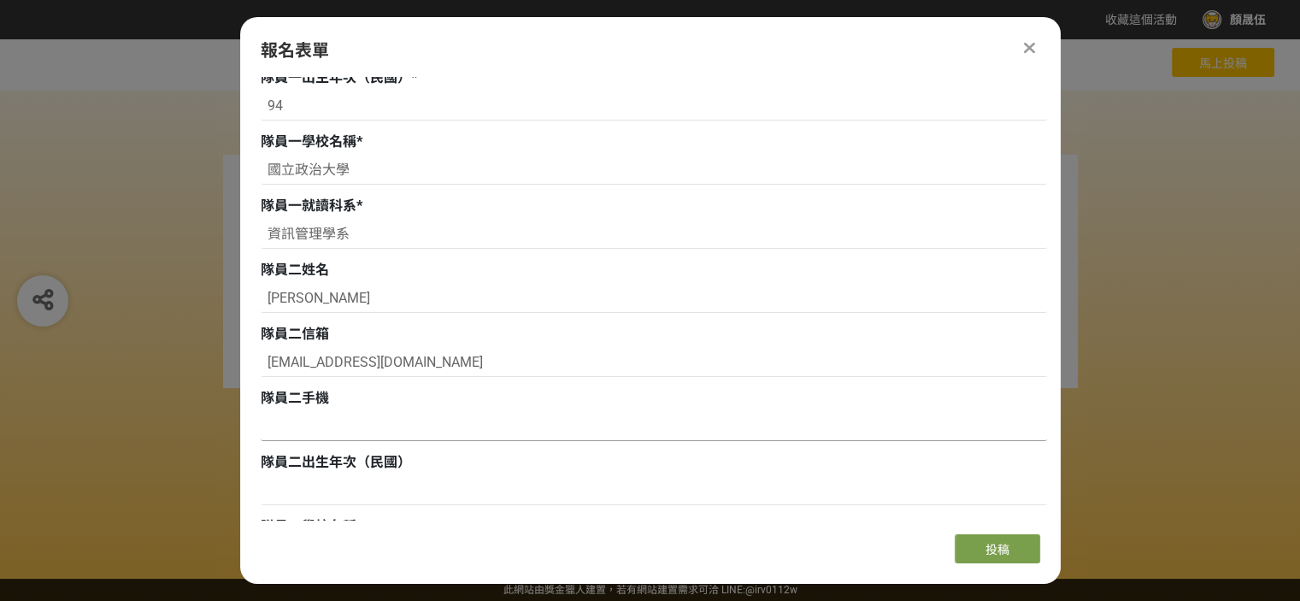
paste input "0987778572"
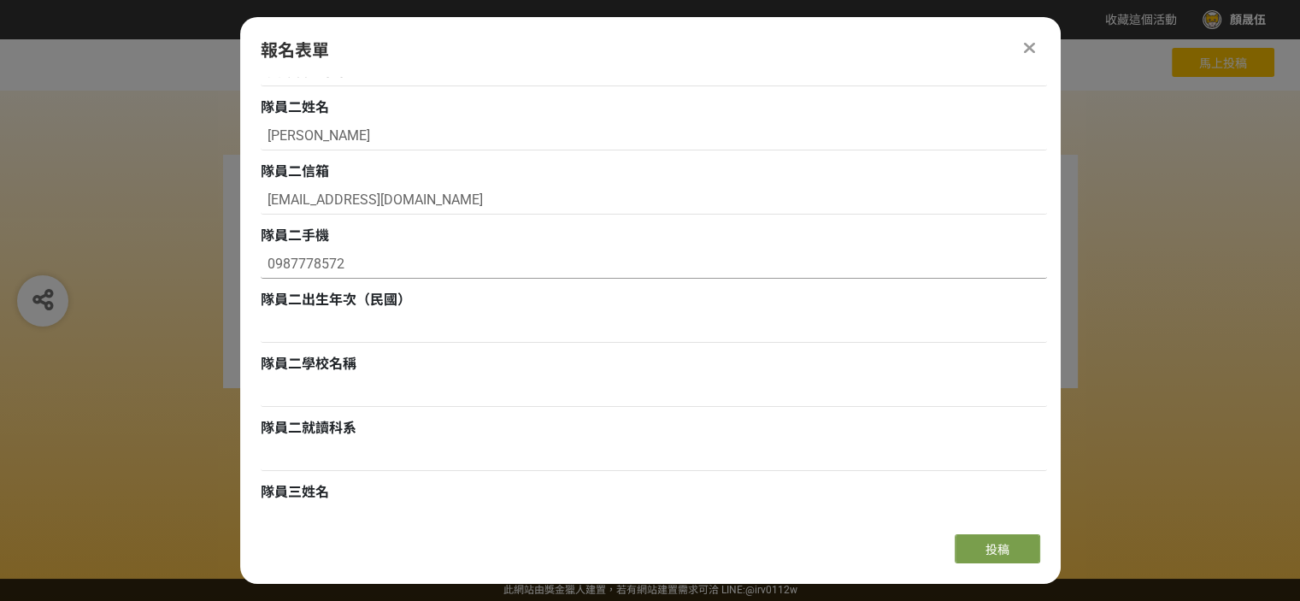
scroll to position [1025, 0]
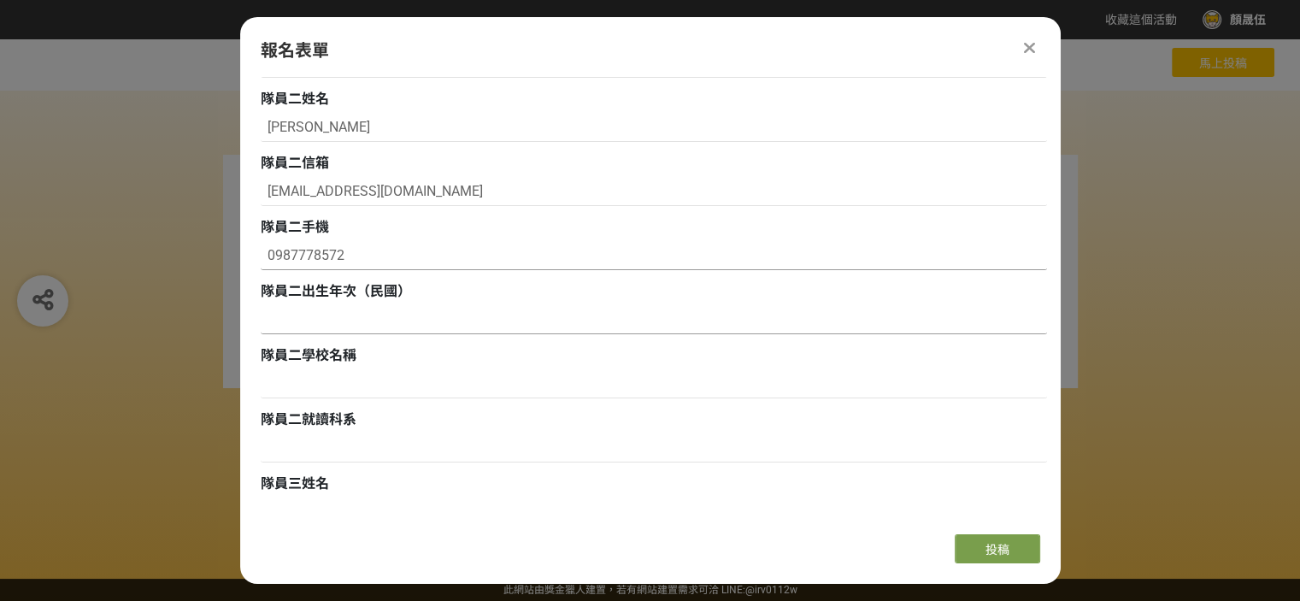
type input "0987778572"
click at [388, 321] on input at bounding box center [654, 319] width 786 height 29
type input "94"
click at [358, 373] on input at bounding box center [654, 383] width 786 height 29
type input "國立政治大學"
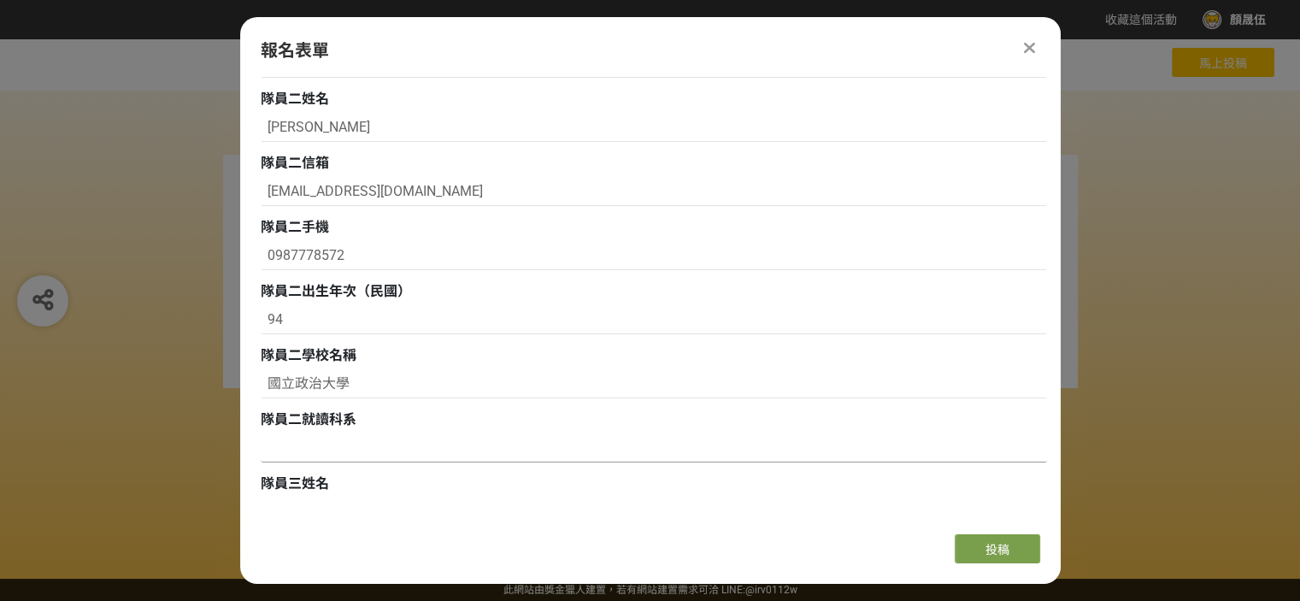
click at [310, 444] on input at bounding box center [654, 447] width 786 height 29
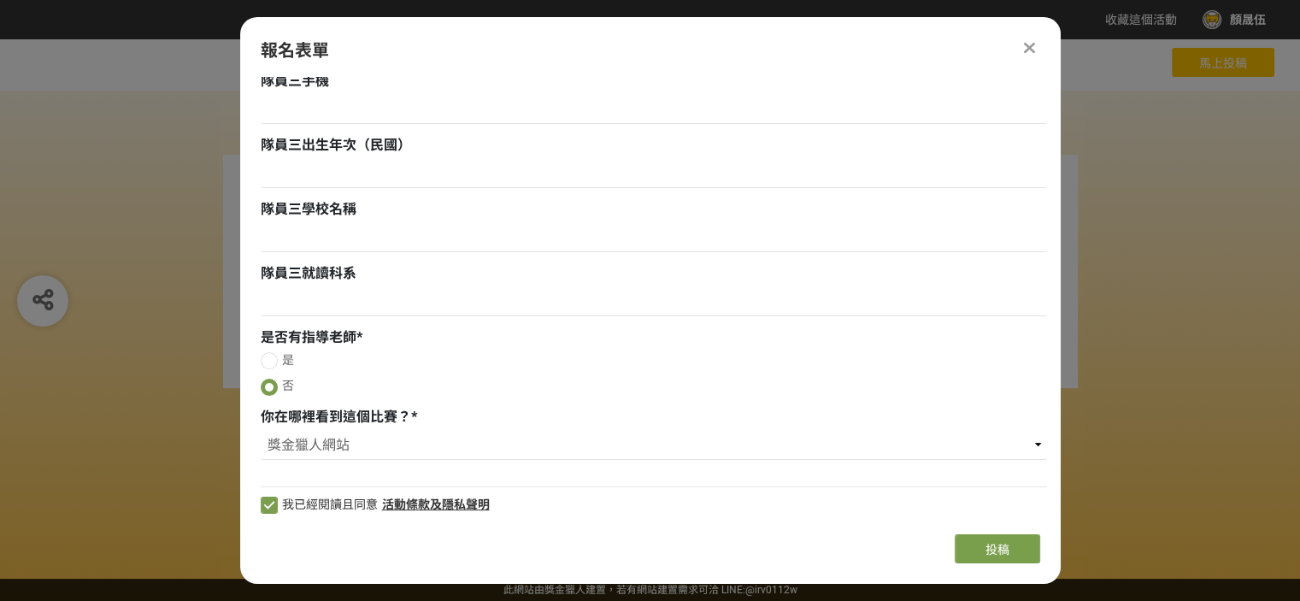
scroll to position [1562, 0]
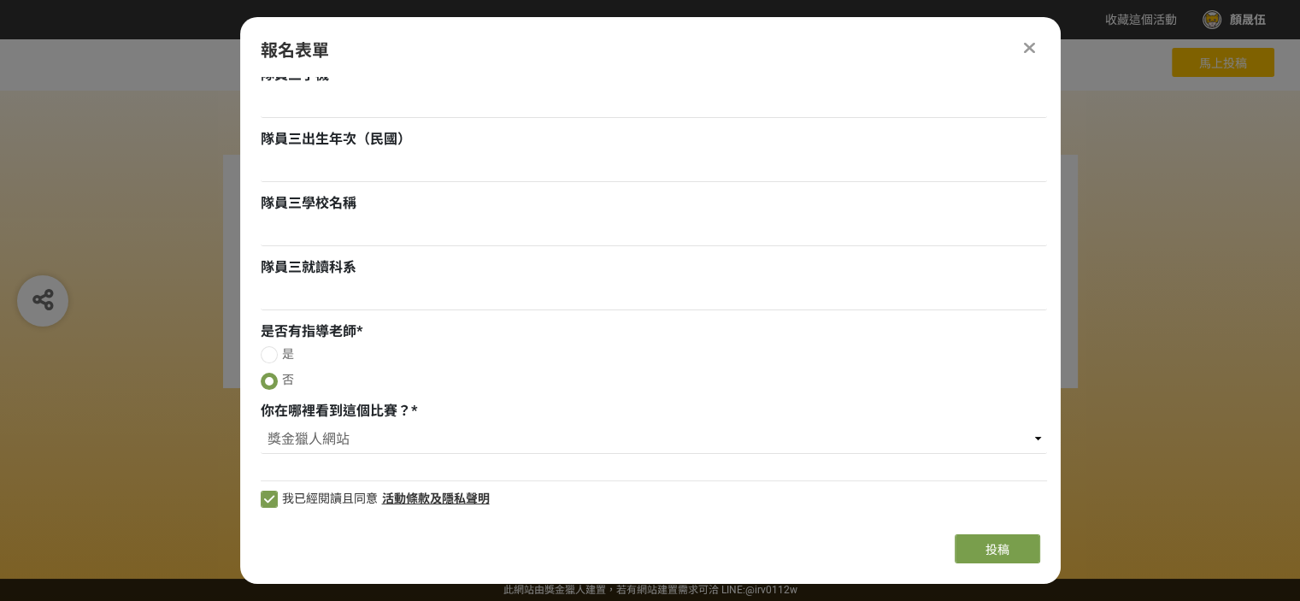
type input "資訊管理學系"
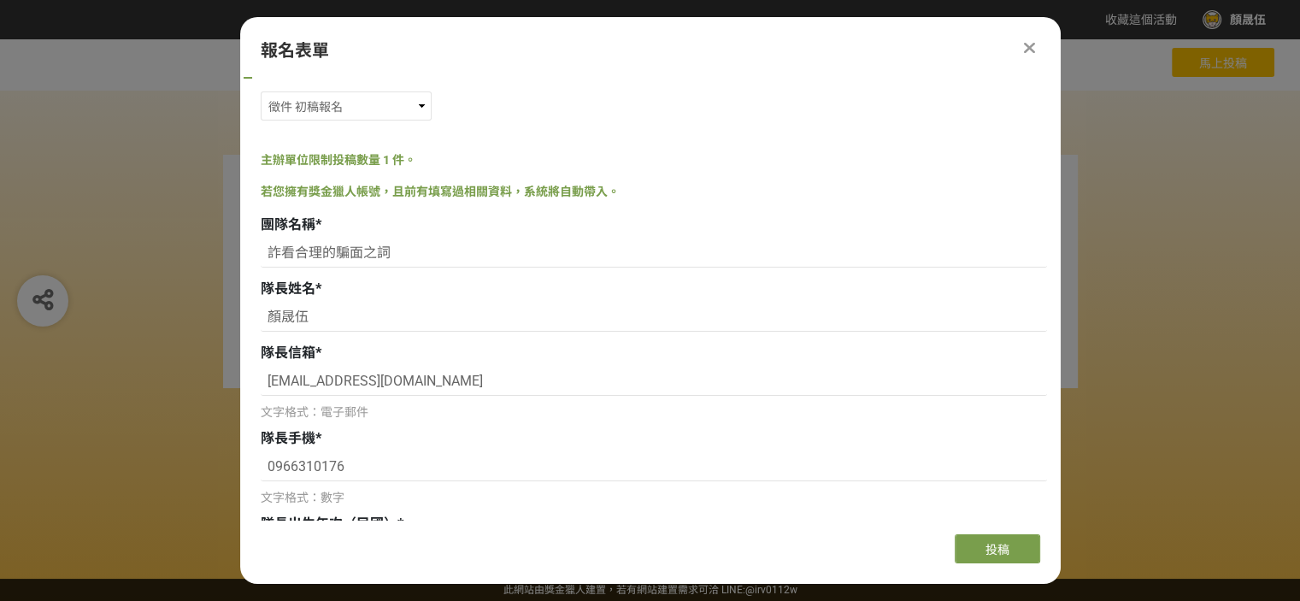
scroll to position [0, 0]
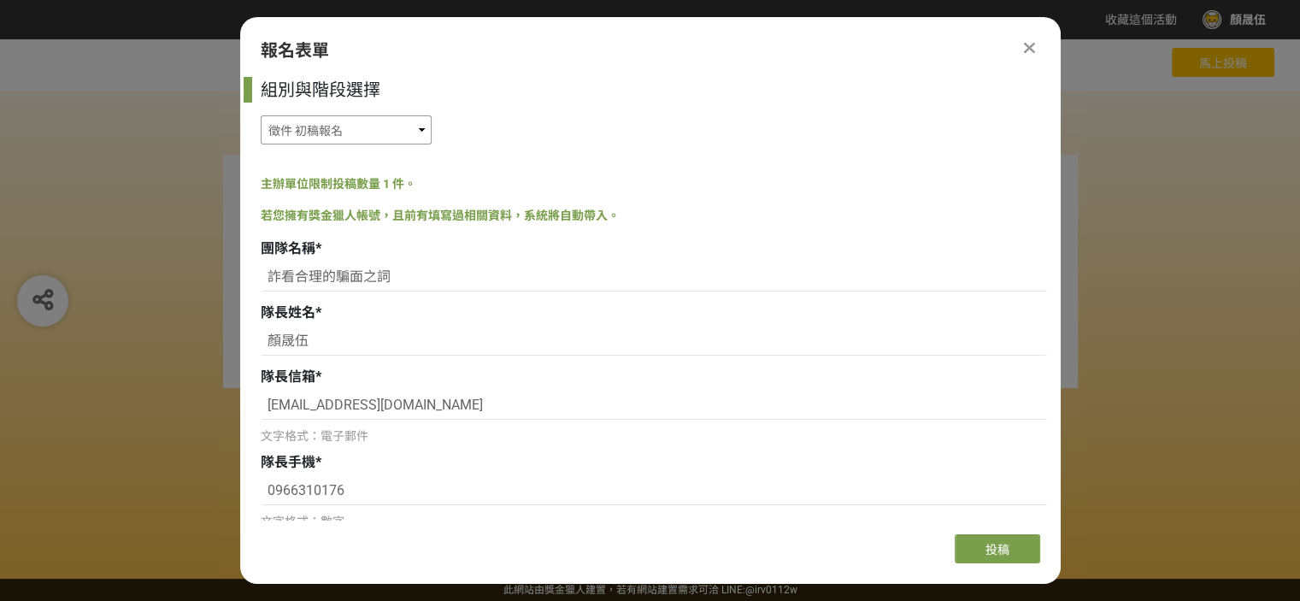
click at [420, 125] on select "徵件 社群挑戰 徵件 初稿繳件 徵件 初稿報名" at bounding box center [346, 129] width 171 height 29
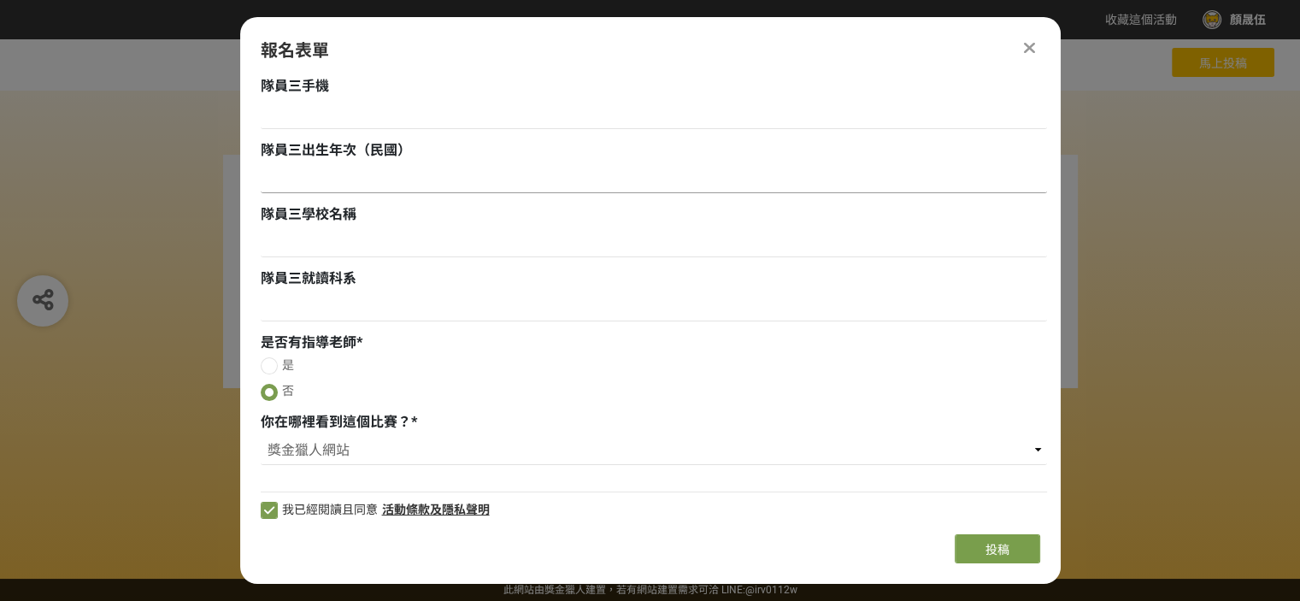
scroll to position [1562, 0]
